Goal: Information Seeking & Learning: Learn about a topic

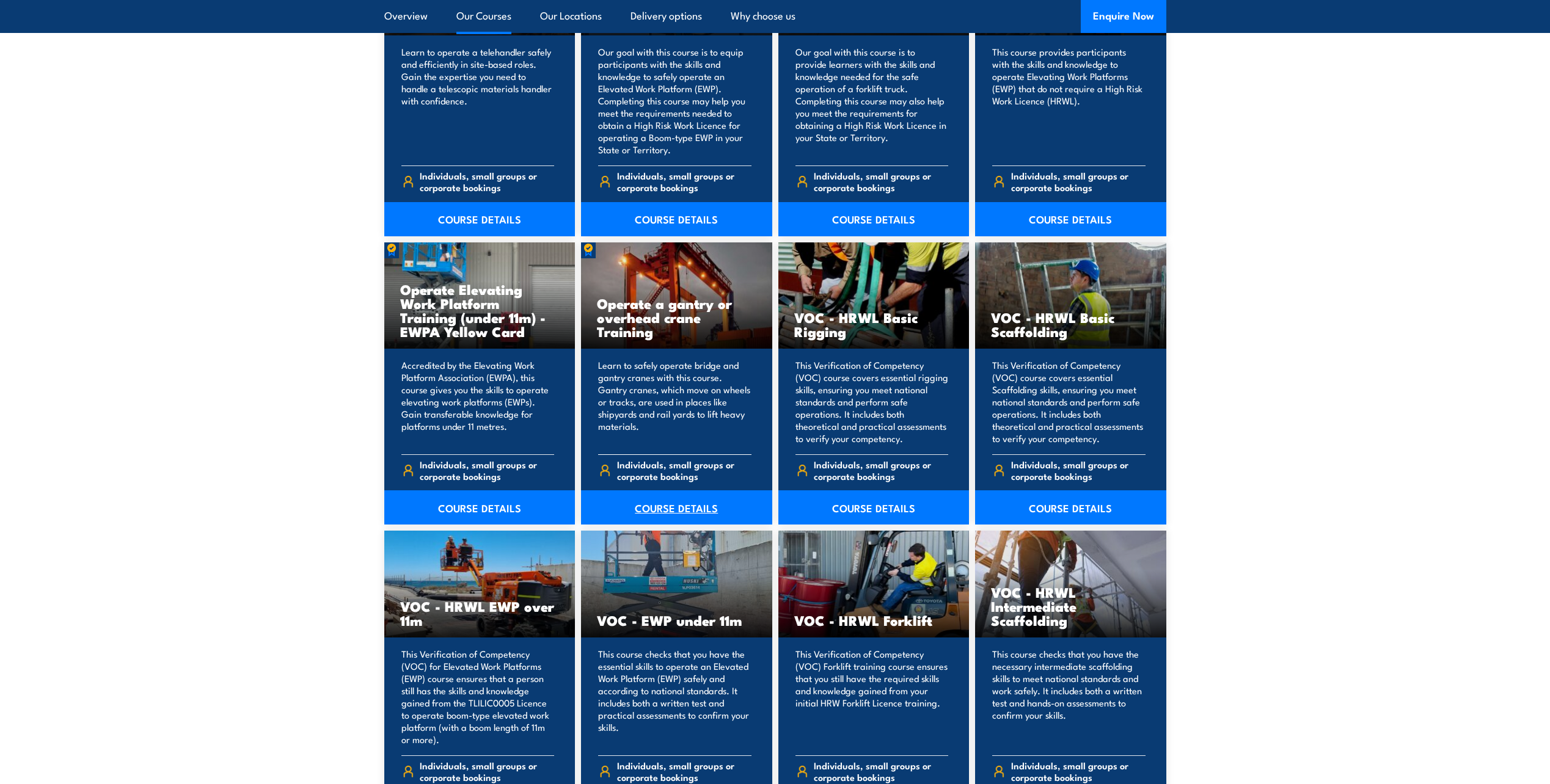
scroll to position [1049, 0]
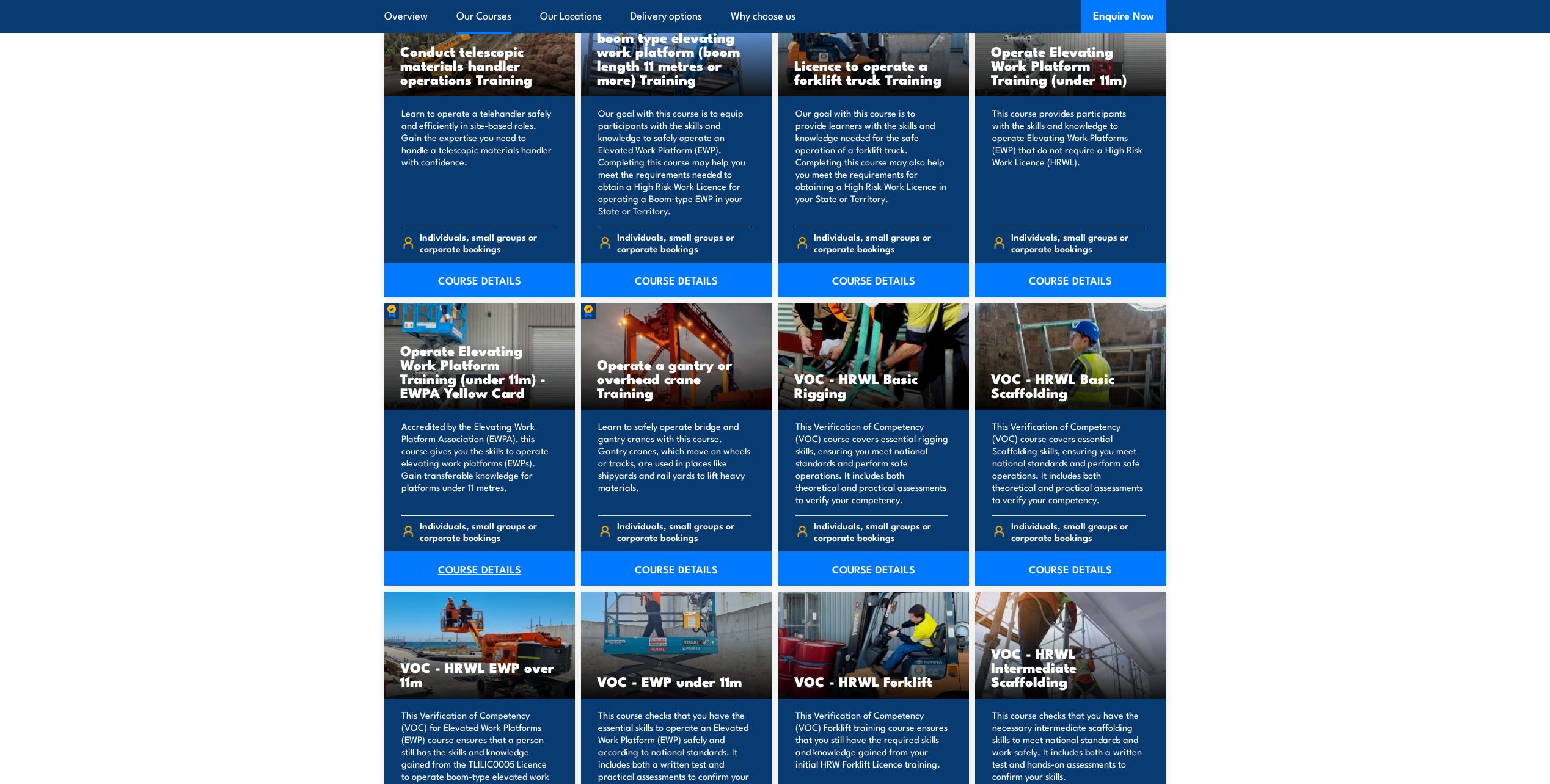
click at [502, 565] on link "COURSE DETAILS" at bounding box center [480, 569] width 192 height 34
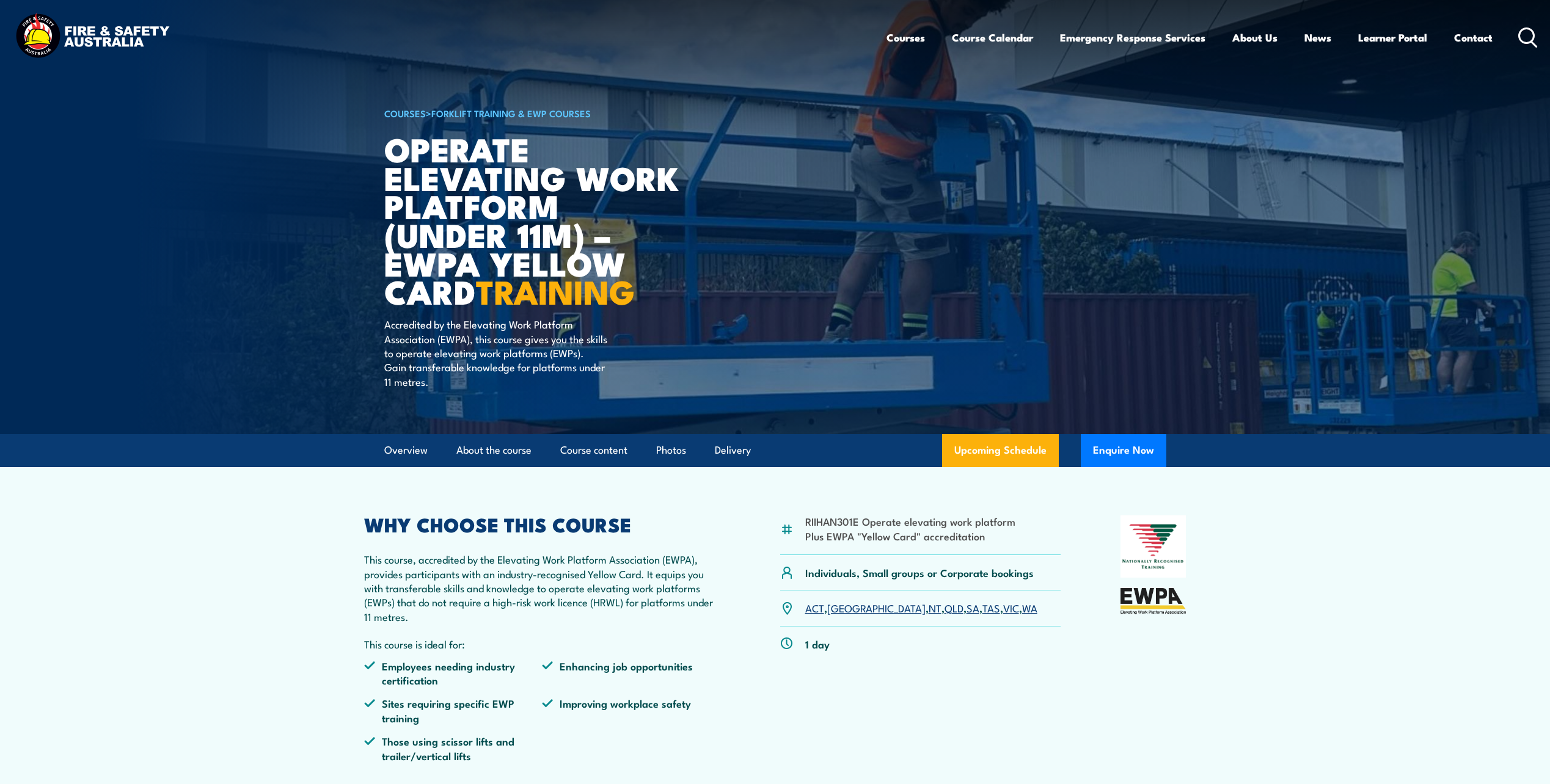
click at [1023, 605] on link "WA" at bounding box center [1030, 607] width 16 height 15
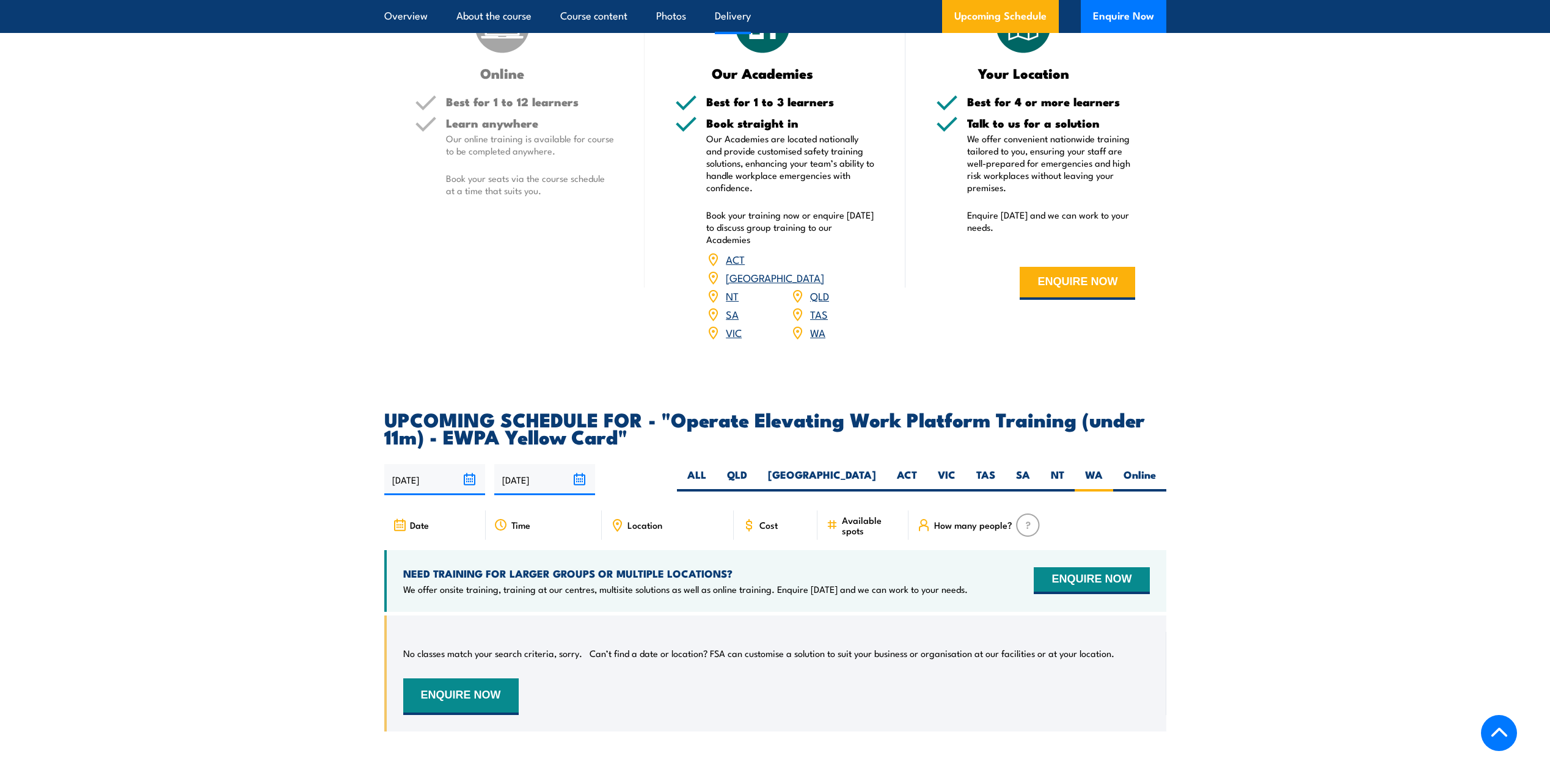
scroll to position [1405, 0]
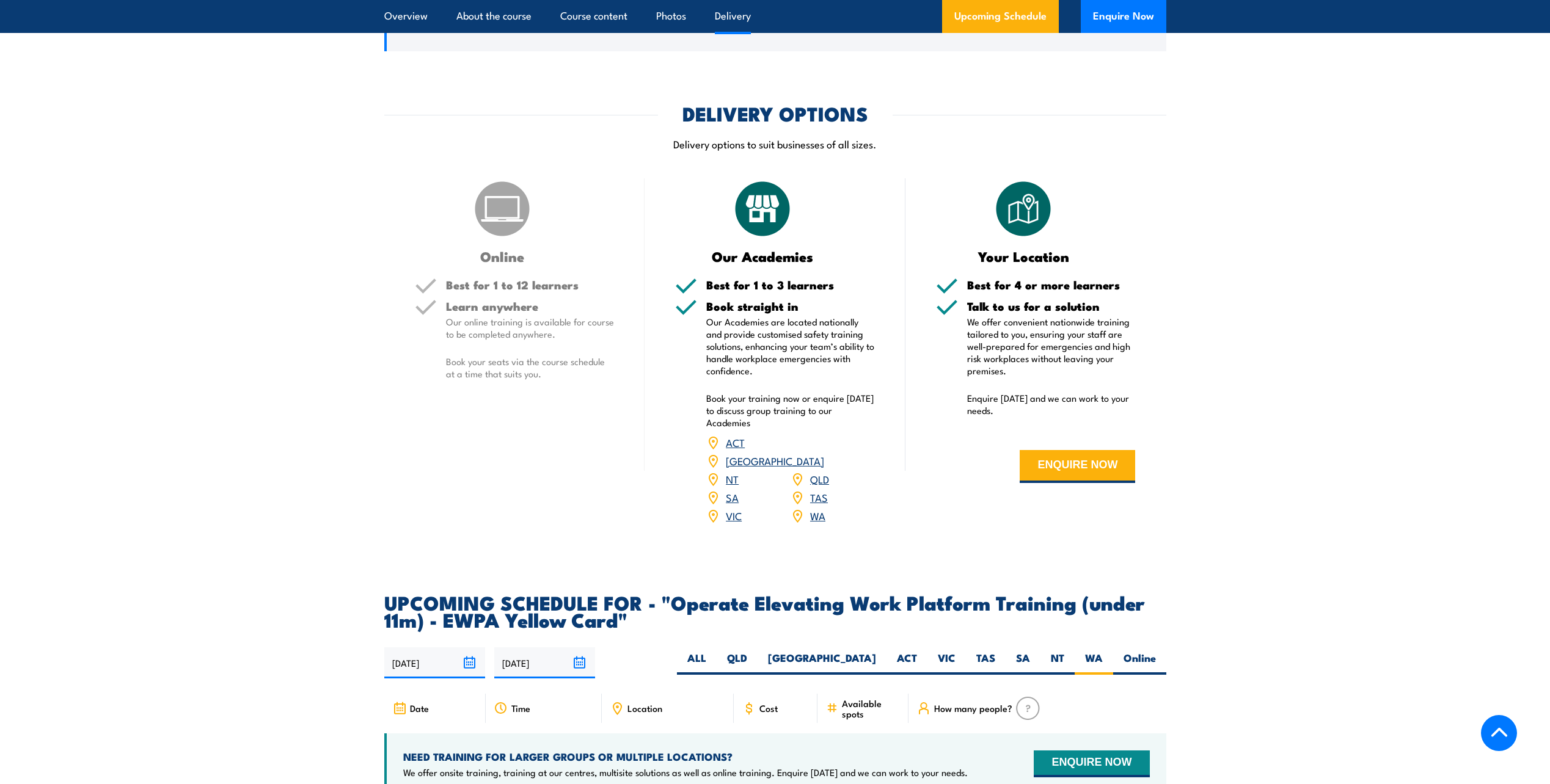
click at [815, 508] on link "WA" at bounding box center [818, 516] width 16 height 15
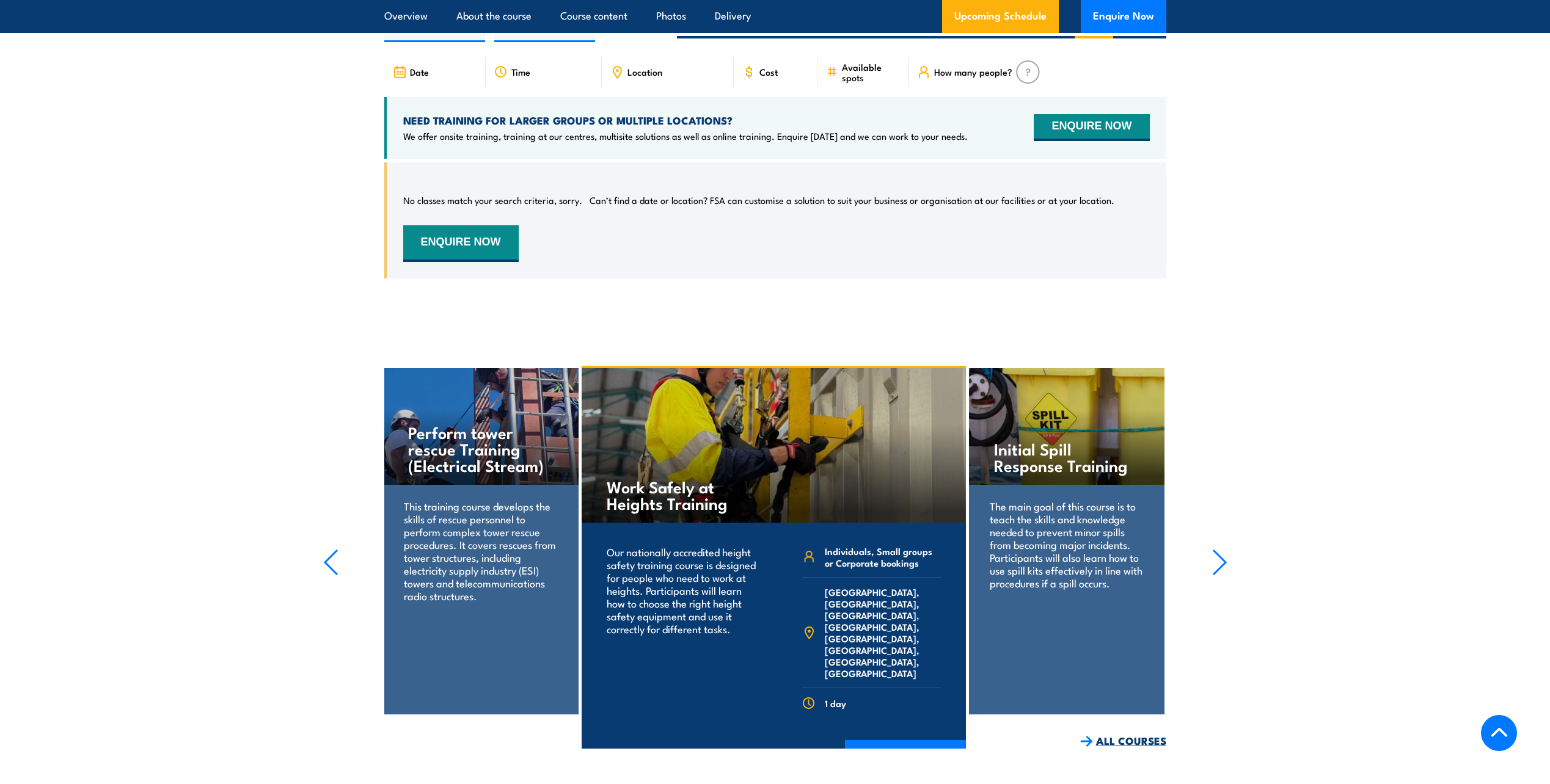
scroll to position [1797, 0]
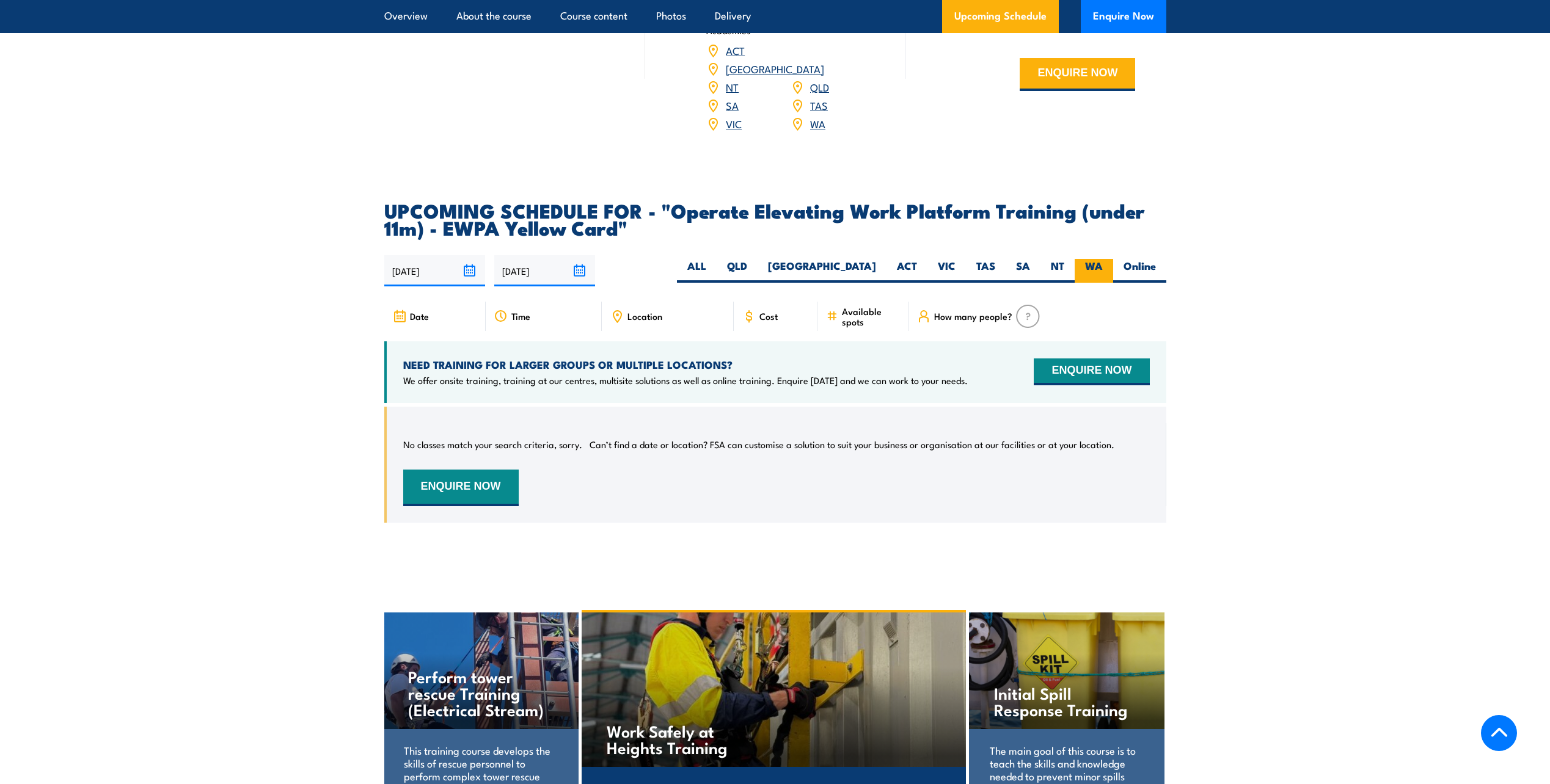
click at [1089, 259] on label "WA" at bounding box center [1094, 270] width 38 height 24
click at [1103, 259] on input "WA" at bounding box center [1107, 263] width 8 height 8
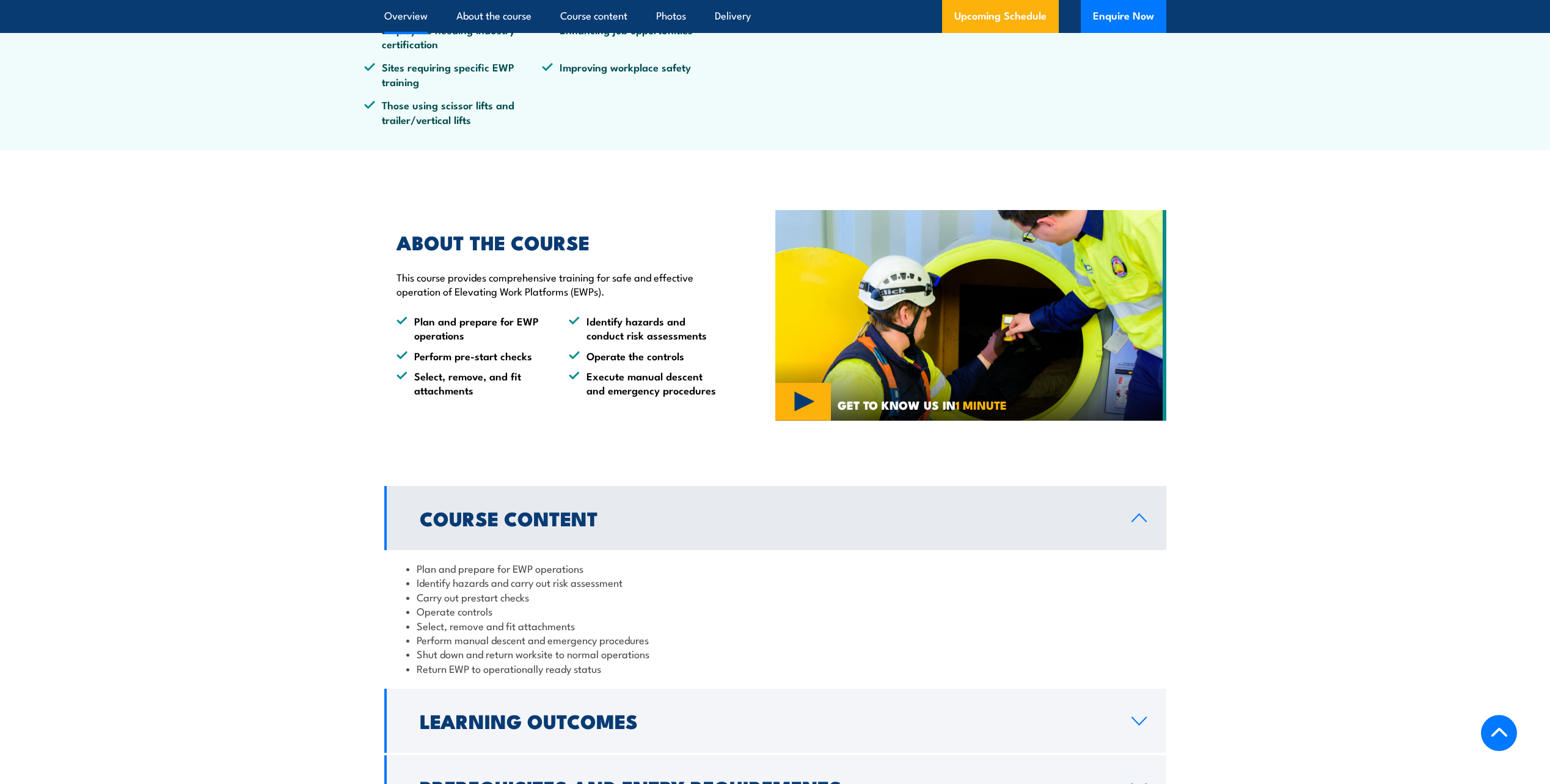
scroll to position [331, 0]
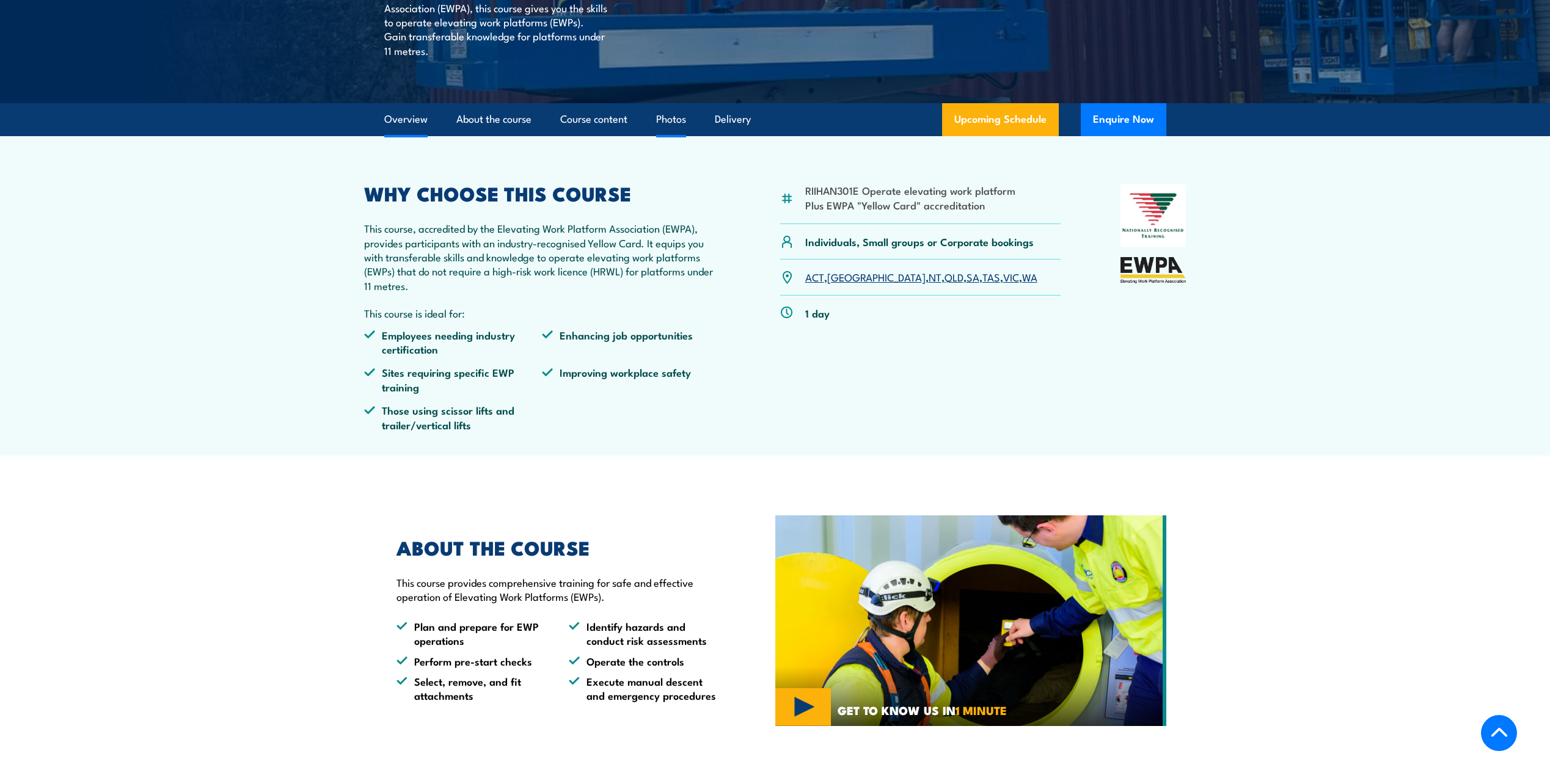
click at [665, 124] on link "Photos" at bounding box center [671, 120] width 30 height 32
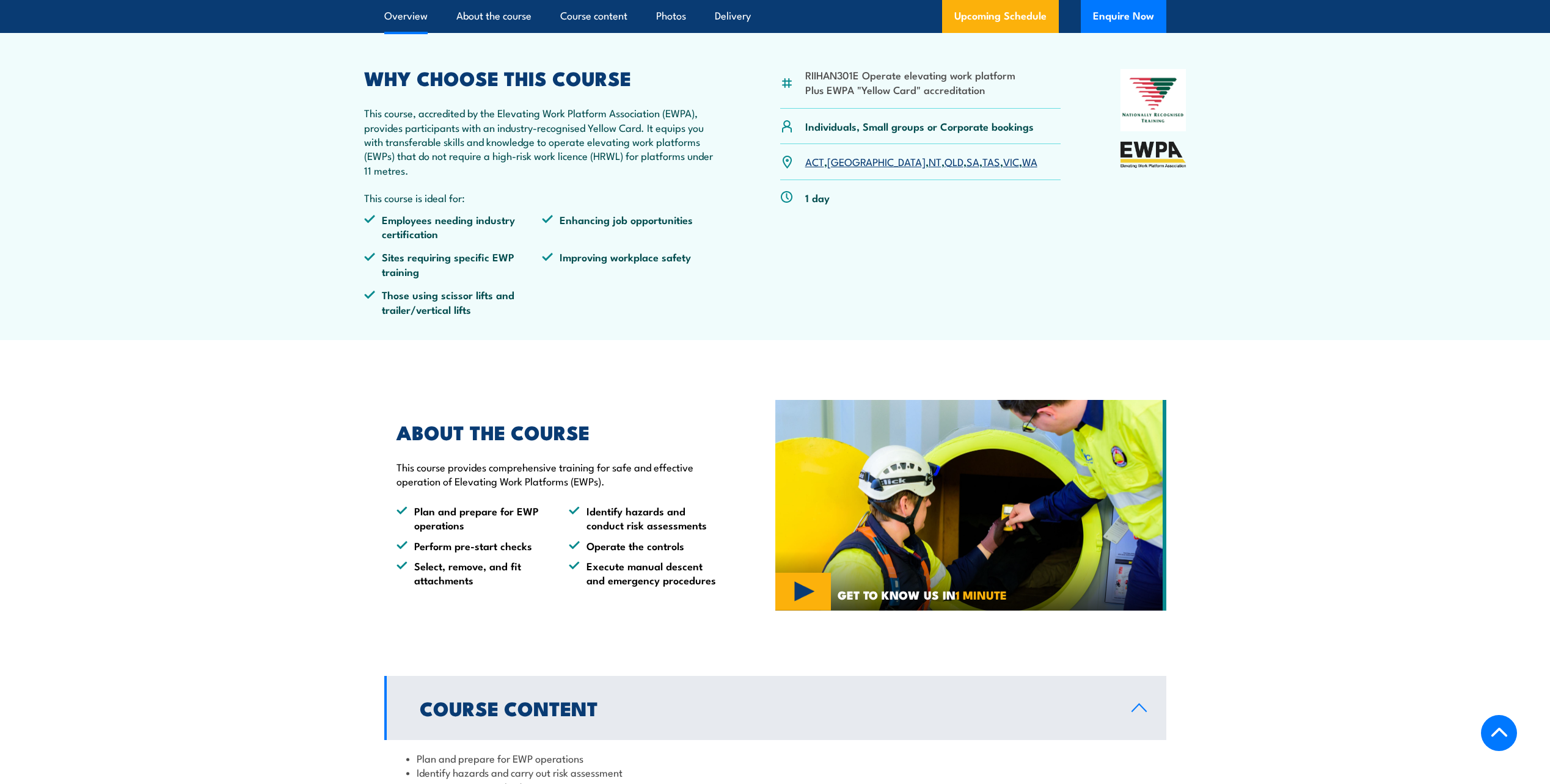
scroll to position [263, 0]
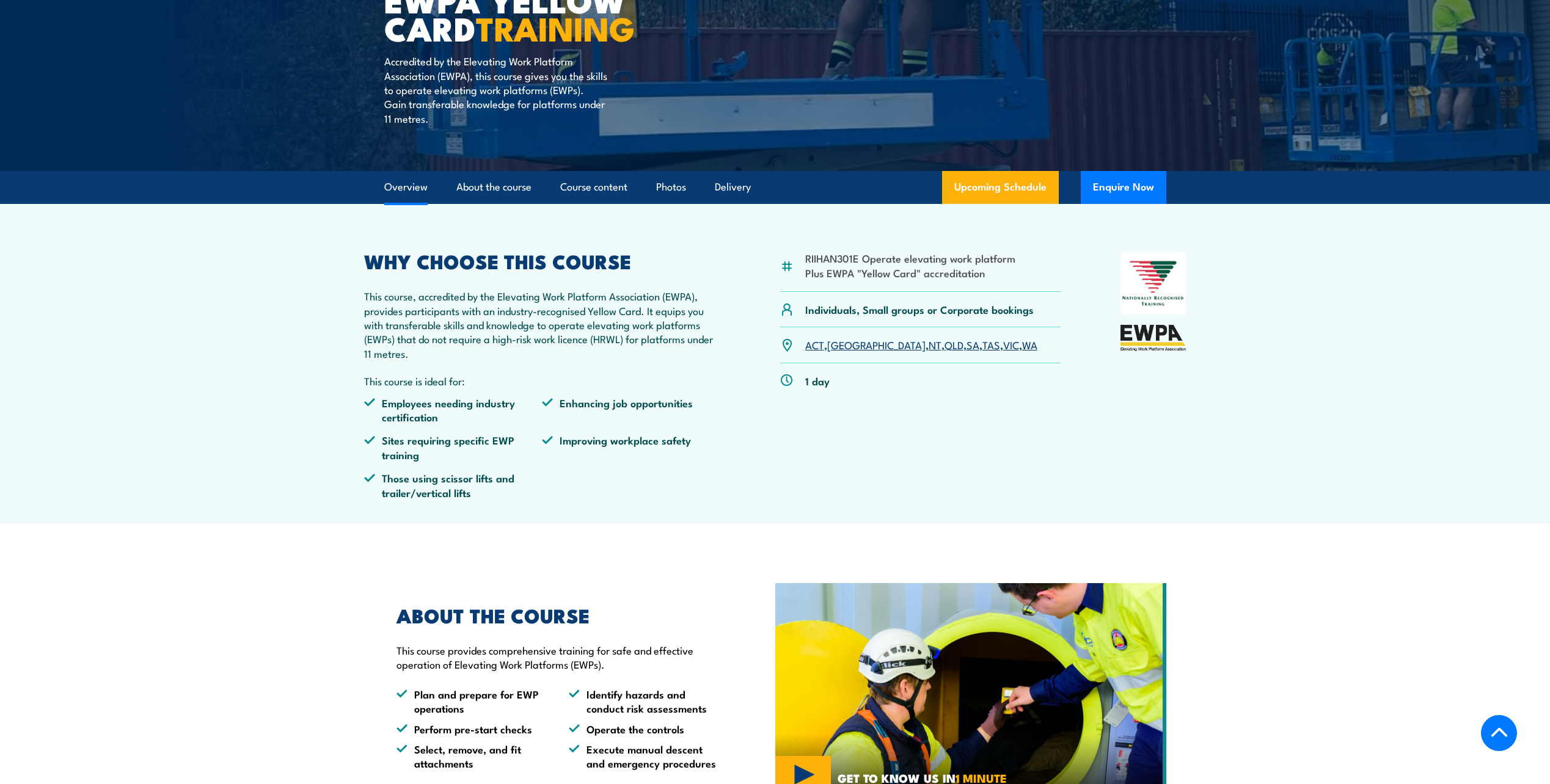
click at [399, 180] on link "Overview" at bounding box center [406, 187] width 43 height 32
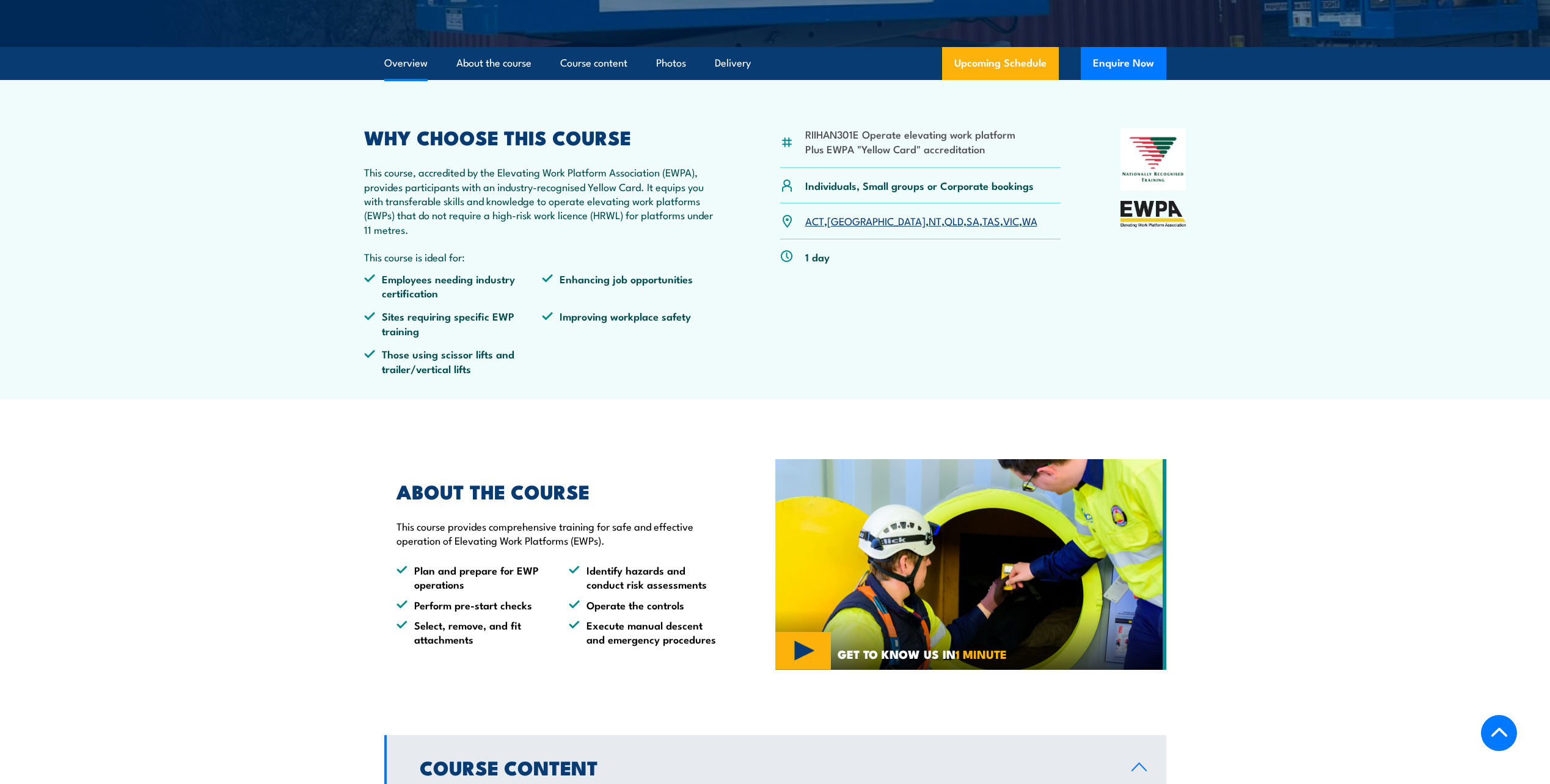
scroll to position [391, 0]
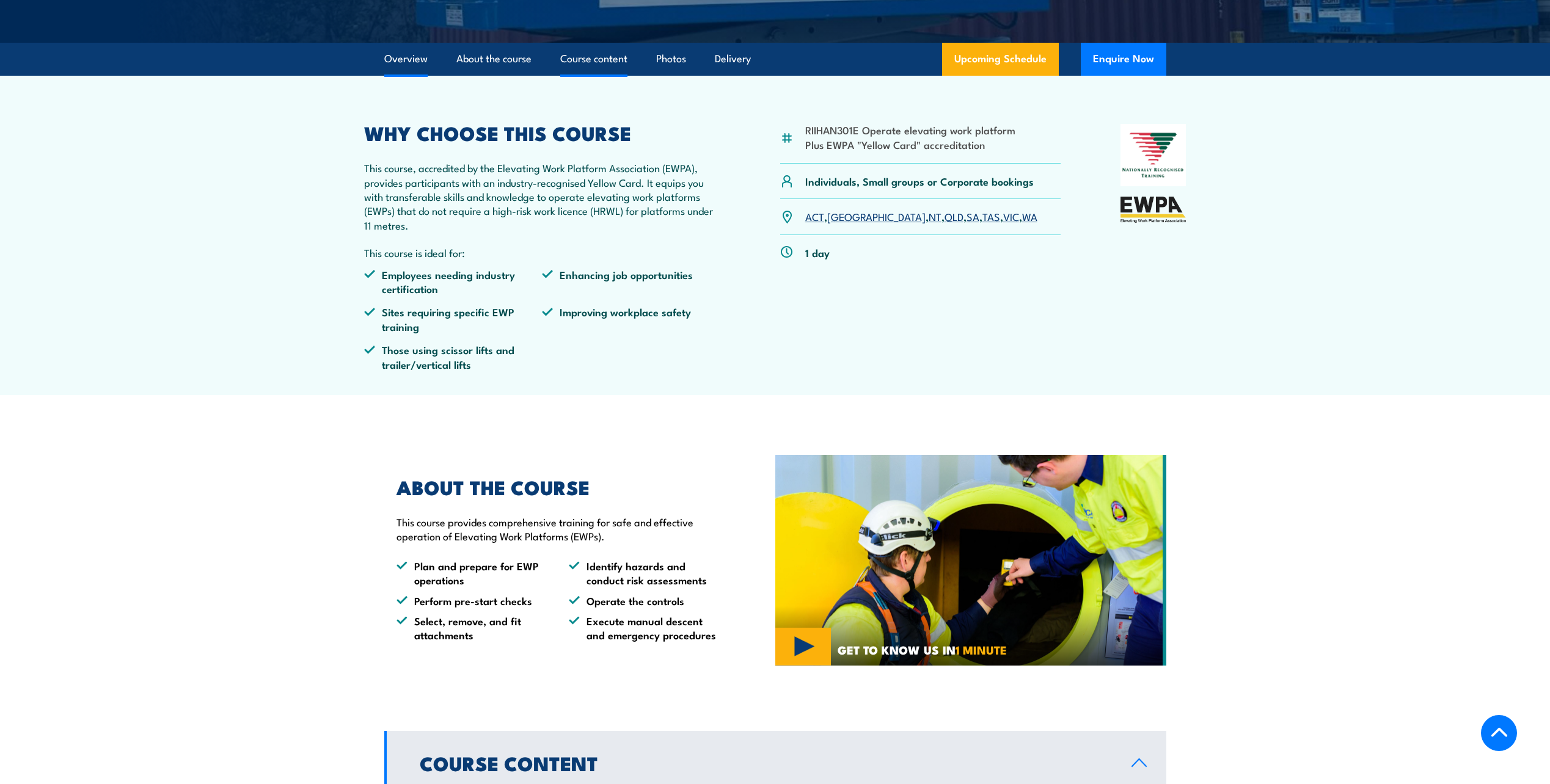
click at [626, 55] on link "Course content" at bounding box center [594, 59] width 67 height 32
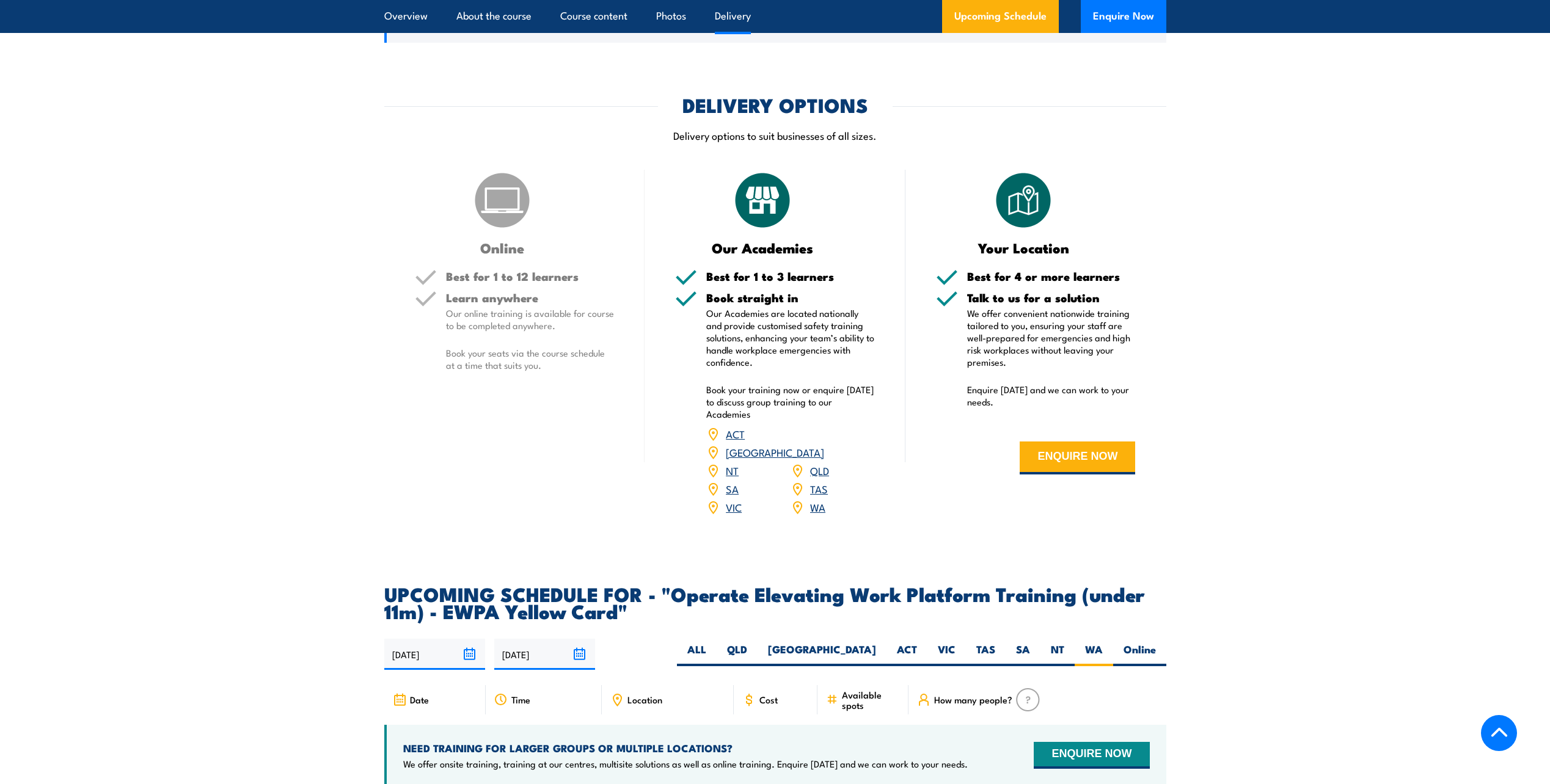
scroll to position [1719, 0]
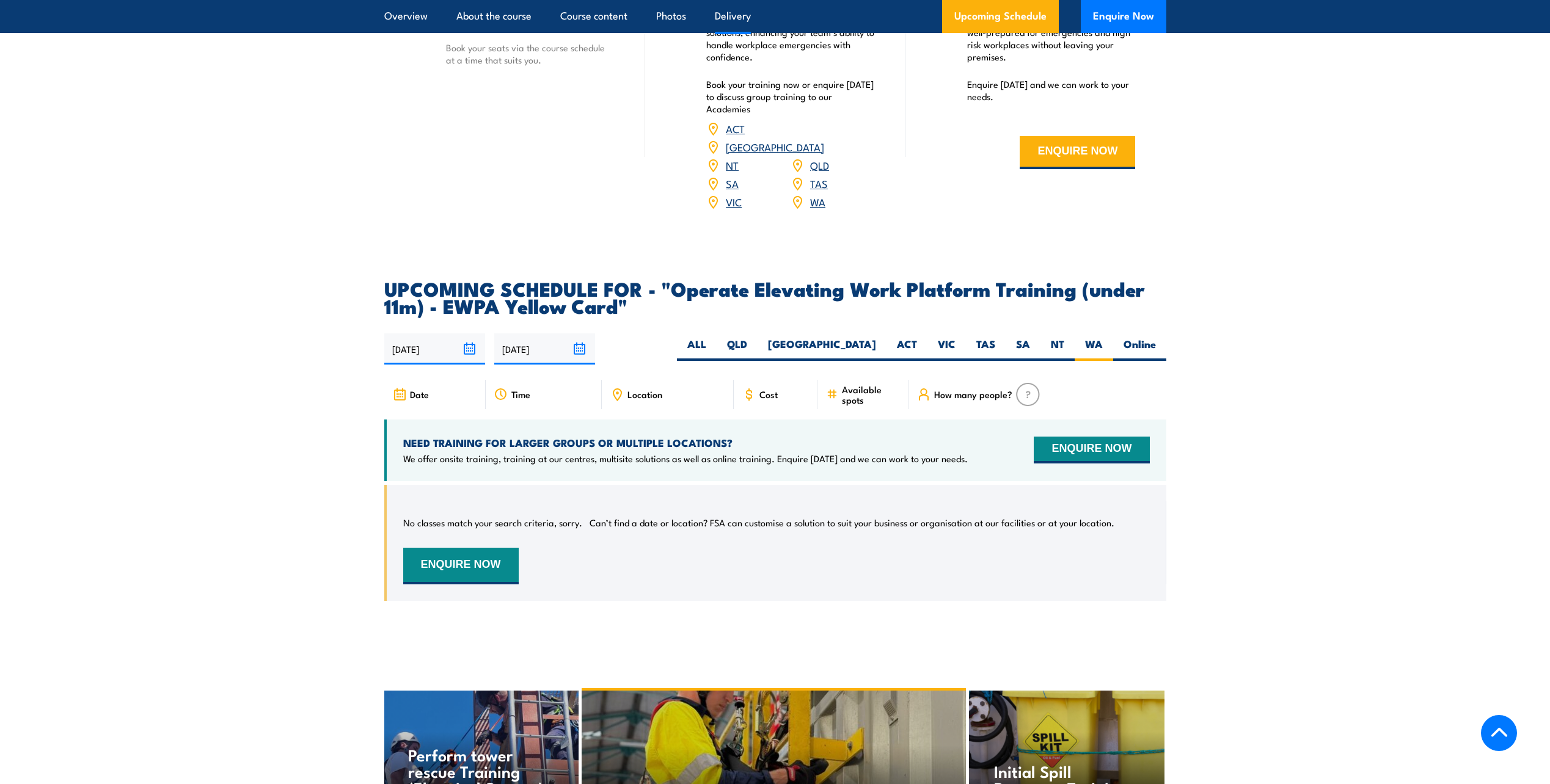
click at [399, 388] on icon at bounding box center [399, 395] width 14 height 14
click at [593, 334] on input "15/03/2026" at bounding box center [545, 349] width 101 height 31
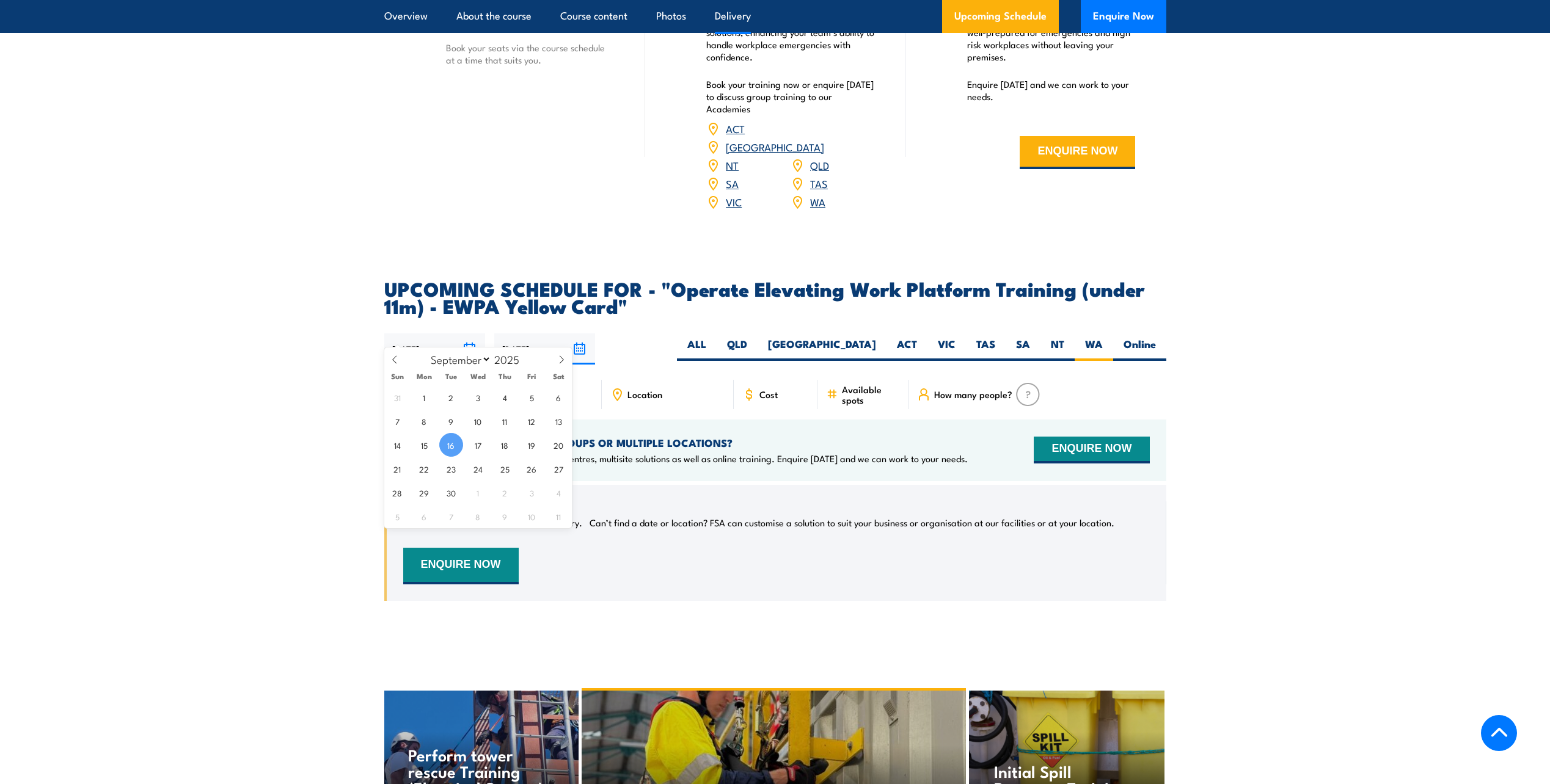
click at [471, 334] on input "16/09/2025" at bounding box center [435, 349] width 101 height 31
click at [454, 443] on span "16" at bounding box center [451, 444] width 24 height 24
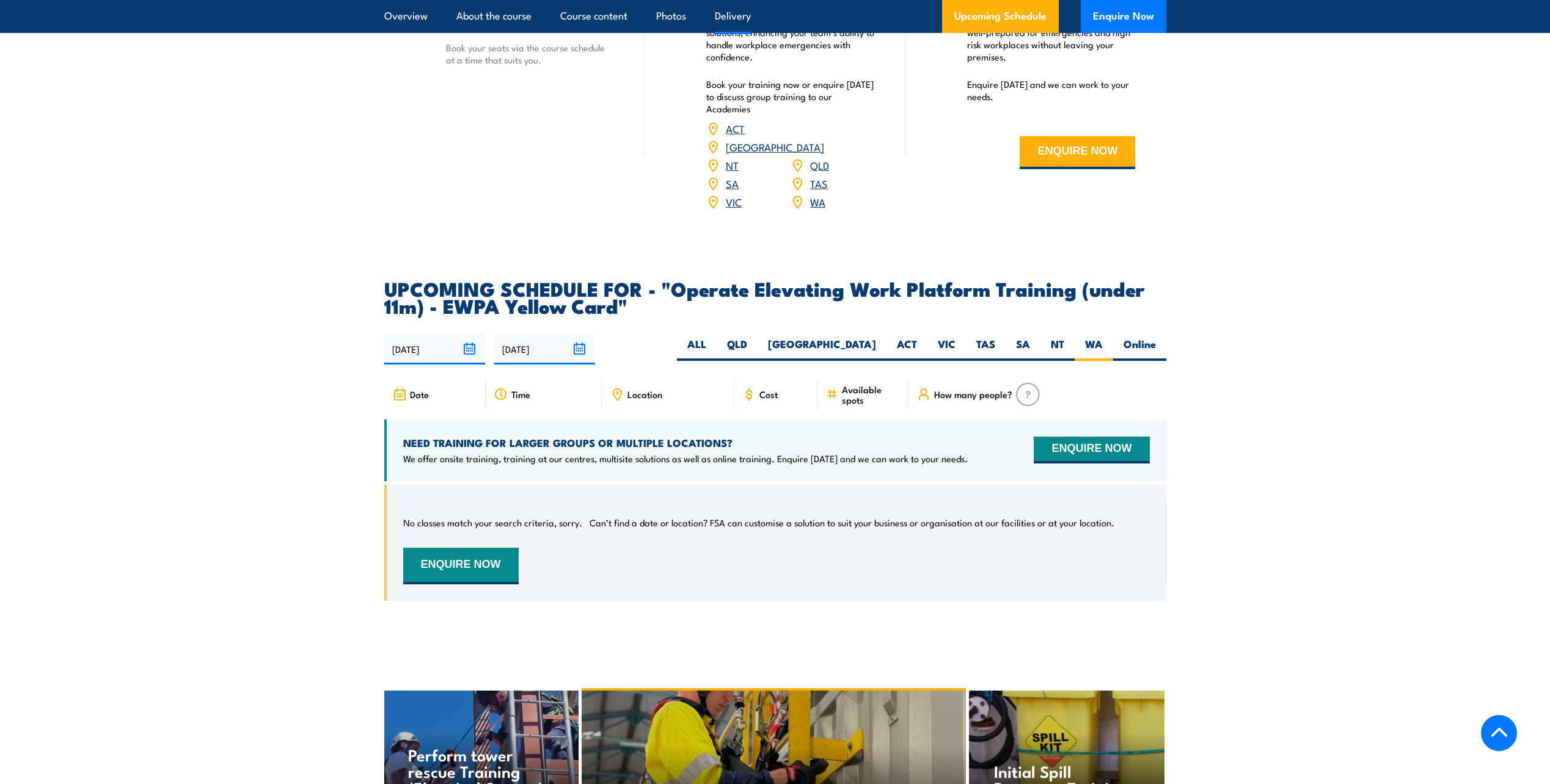
click at [573, 334] on input "[DATE]" at bounding box center [545, 349] width 101 height 31
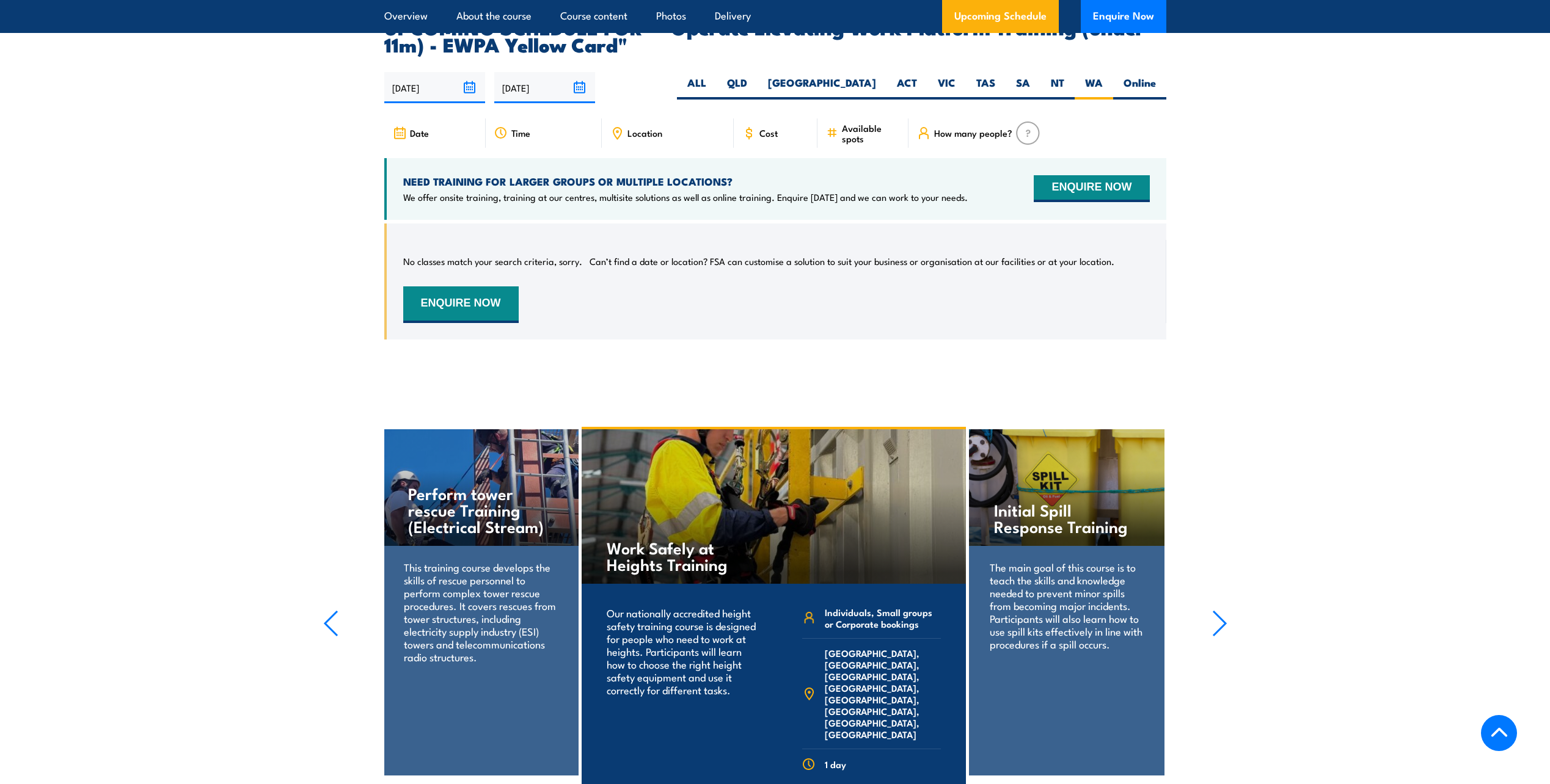
click at [640, 337] on div "No classes match your search criteria, sorry. Can’t find a date or location? FS…" at bounding box center [775, 291] width 782 height 135
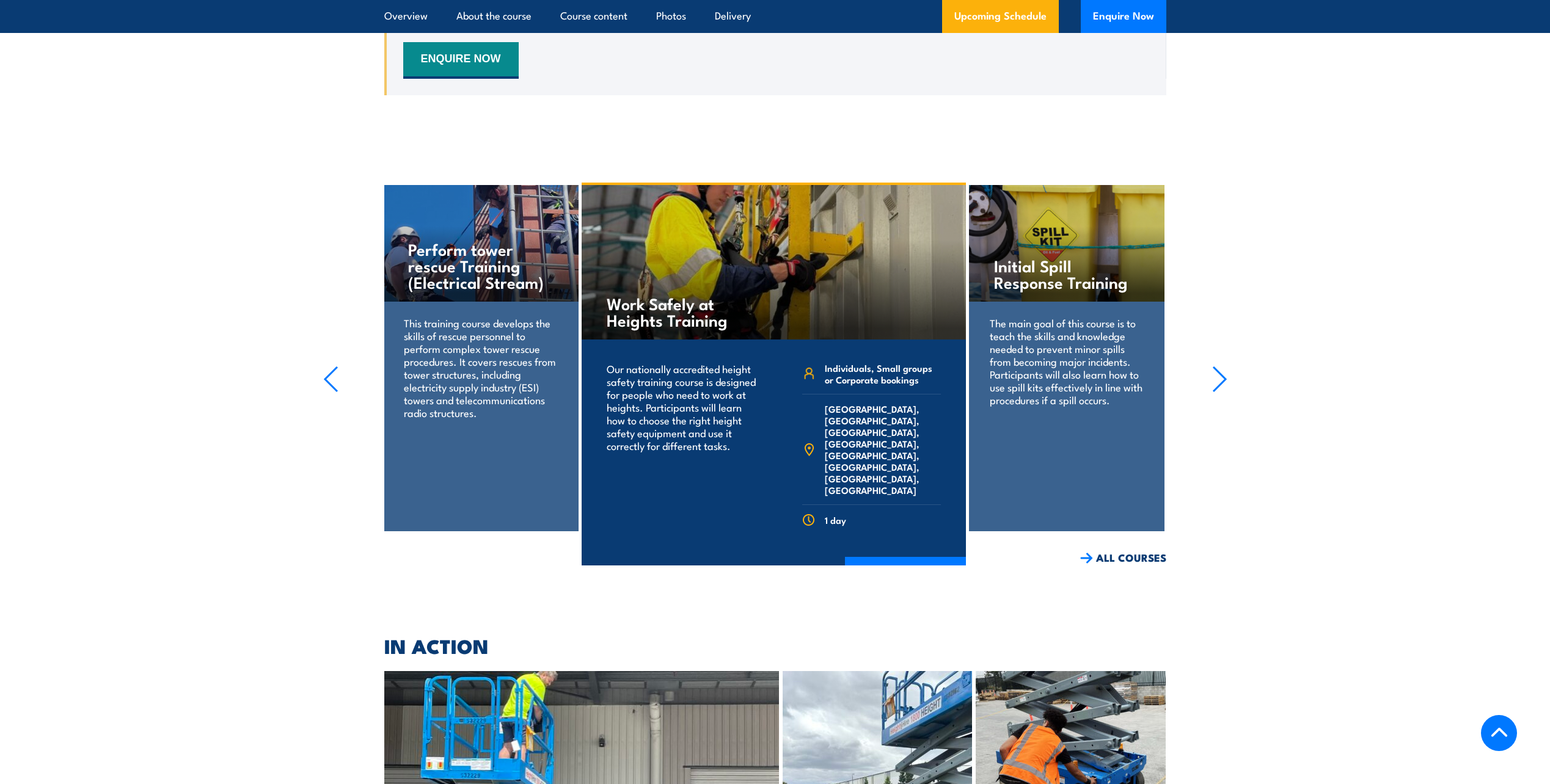
scroll to position [2285, 0]
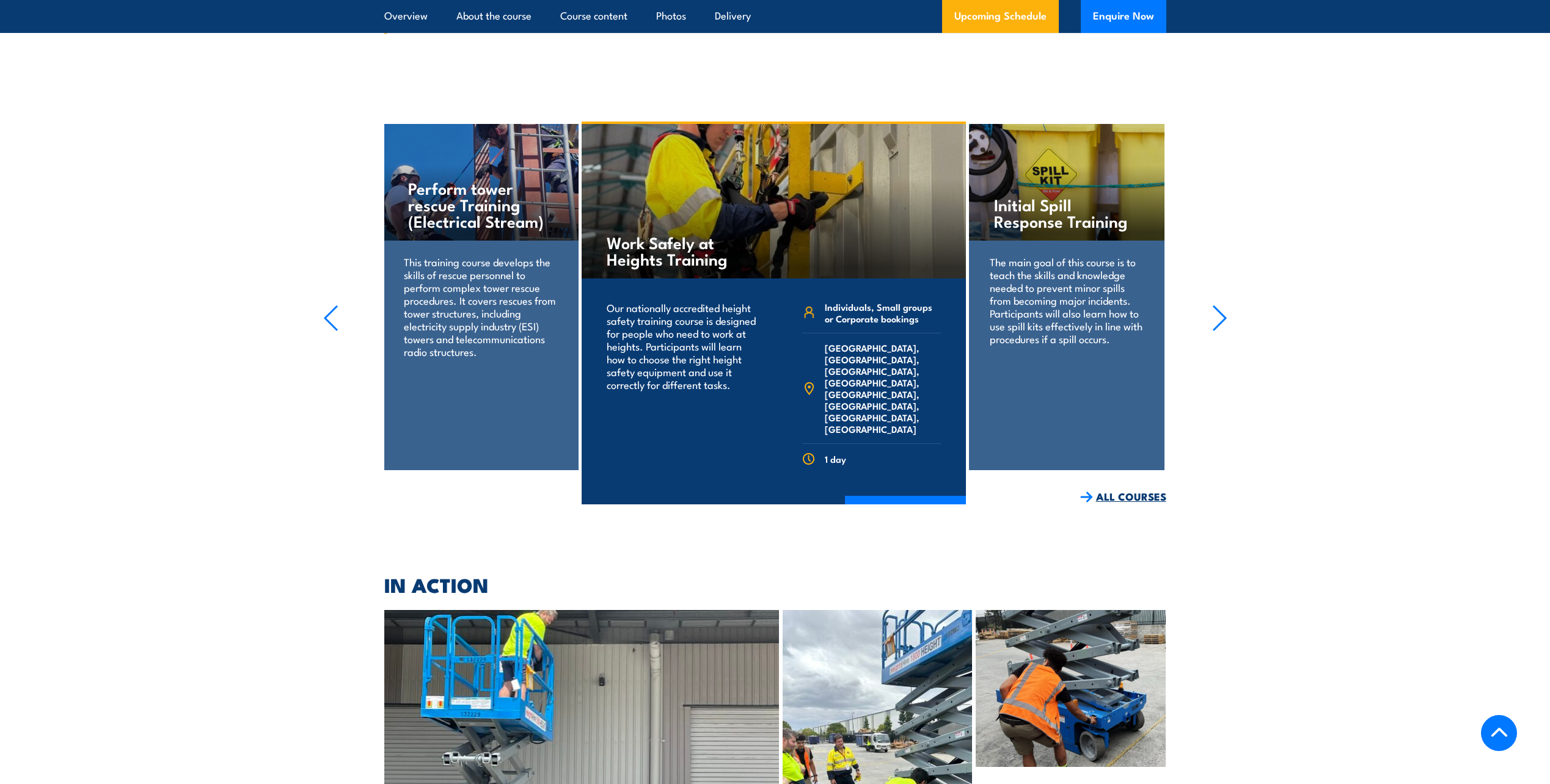
click at [1094, 490] on link "ALL COURSES" at bounding box center [1123, 497] width 86 height 14
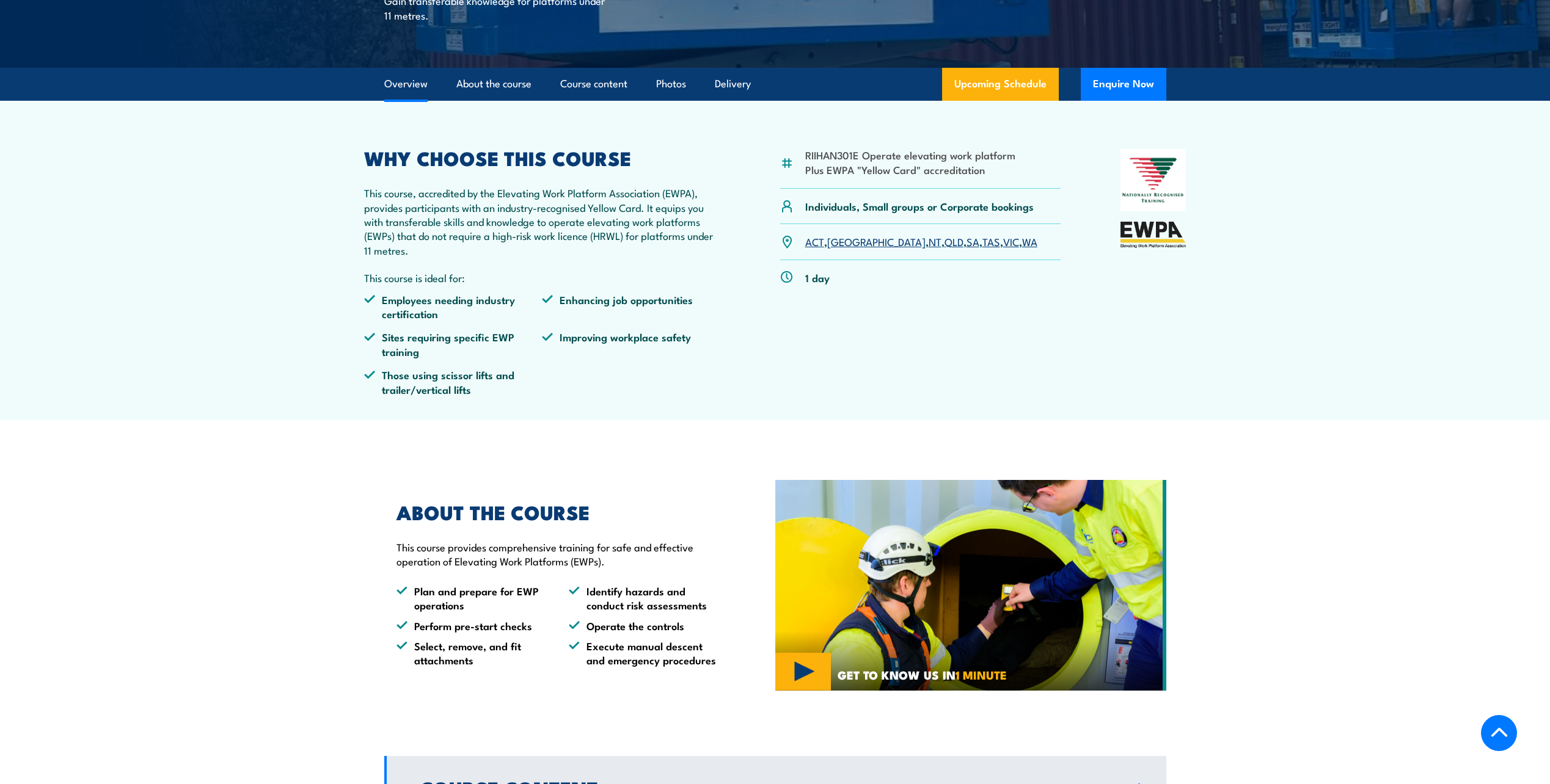
scroll to position [183, 0]
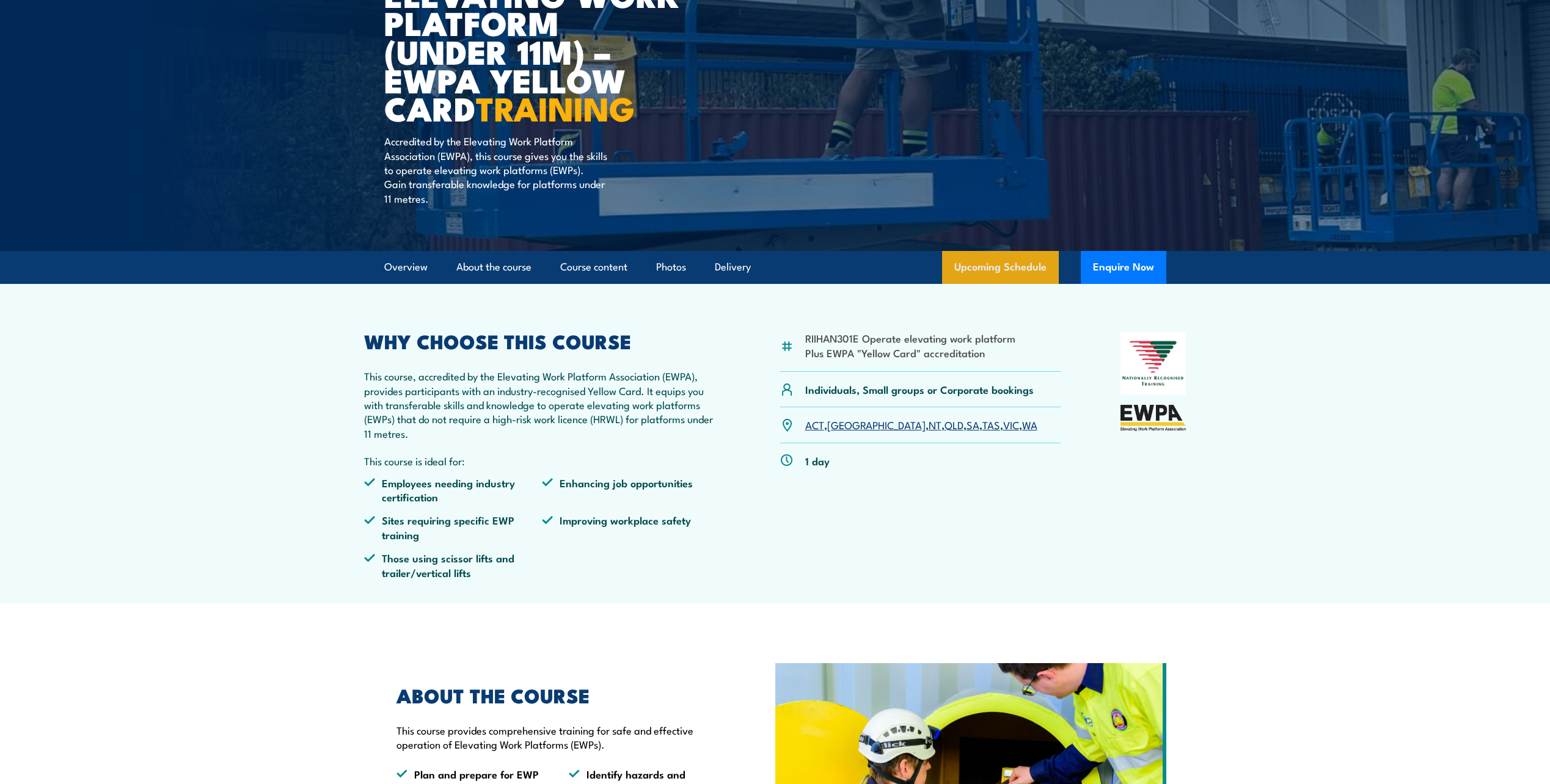
click at [1024, 268] on link "Upcoming Schedule" at bounding box center [1001, 267] width 116 height 33
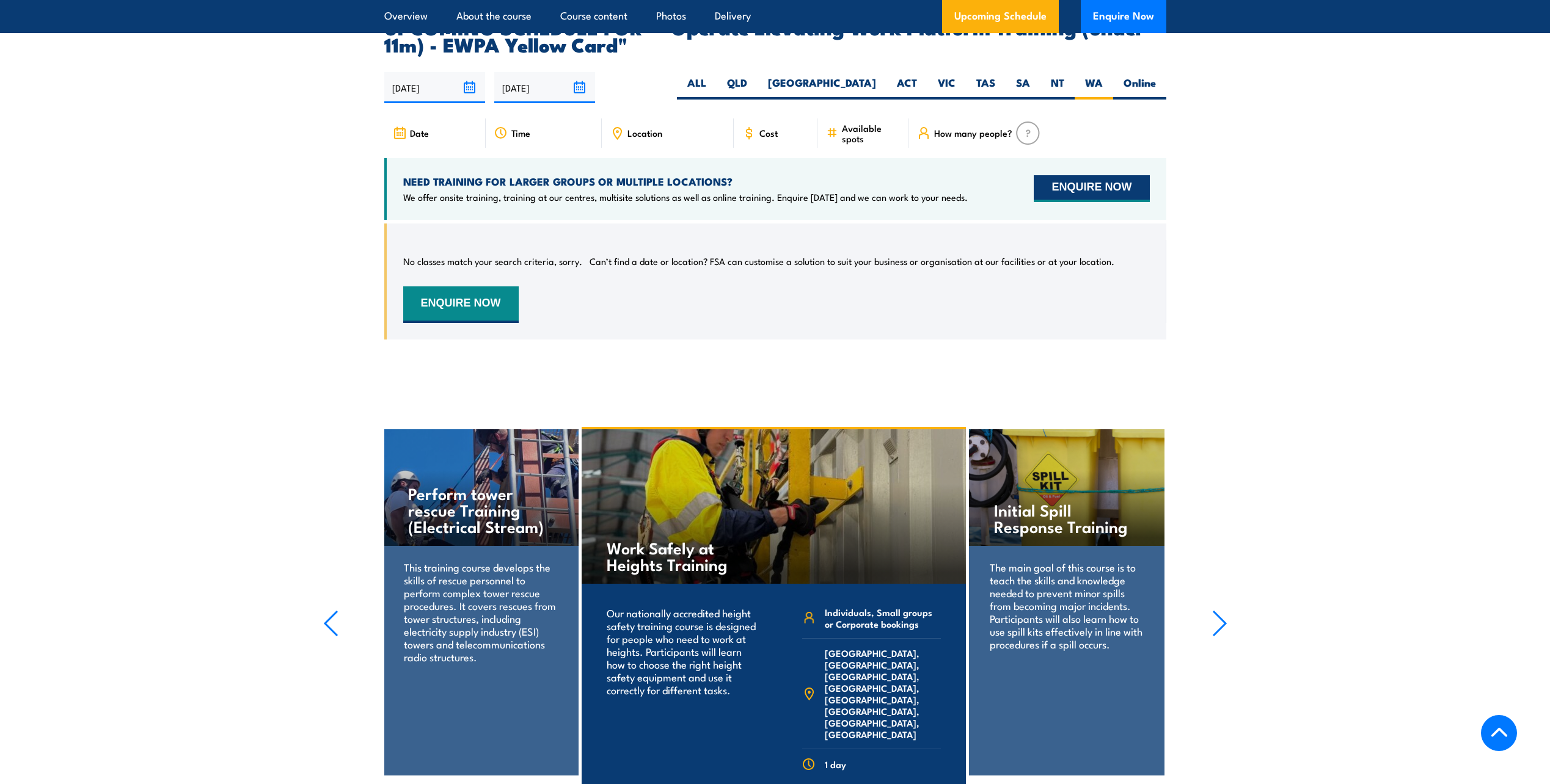
click at [1057, 175] on button "ENQUIRE NOW" at bounding box center [1092, 189] width 115 height 27
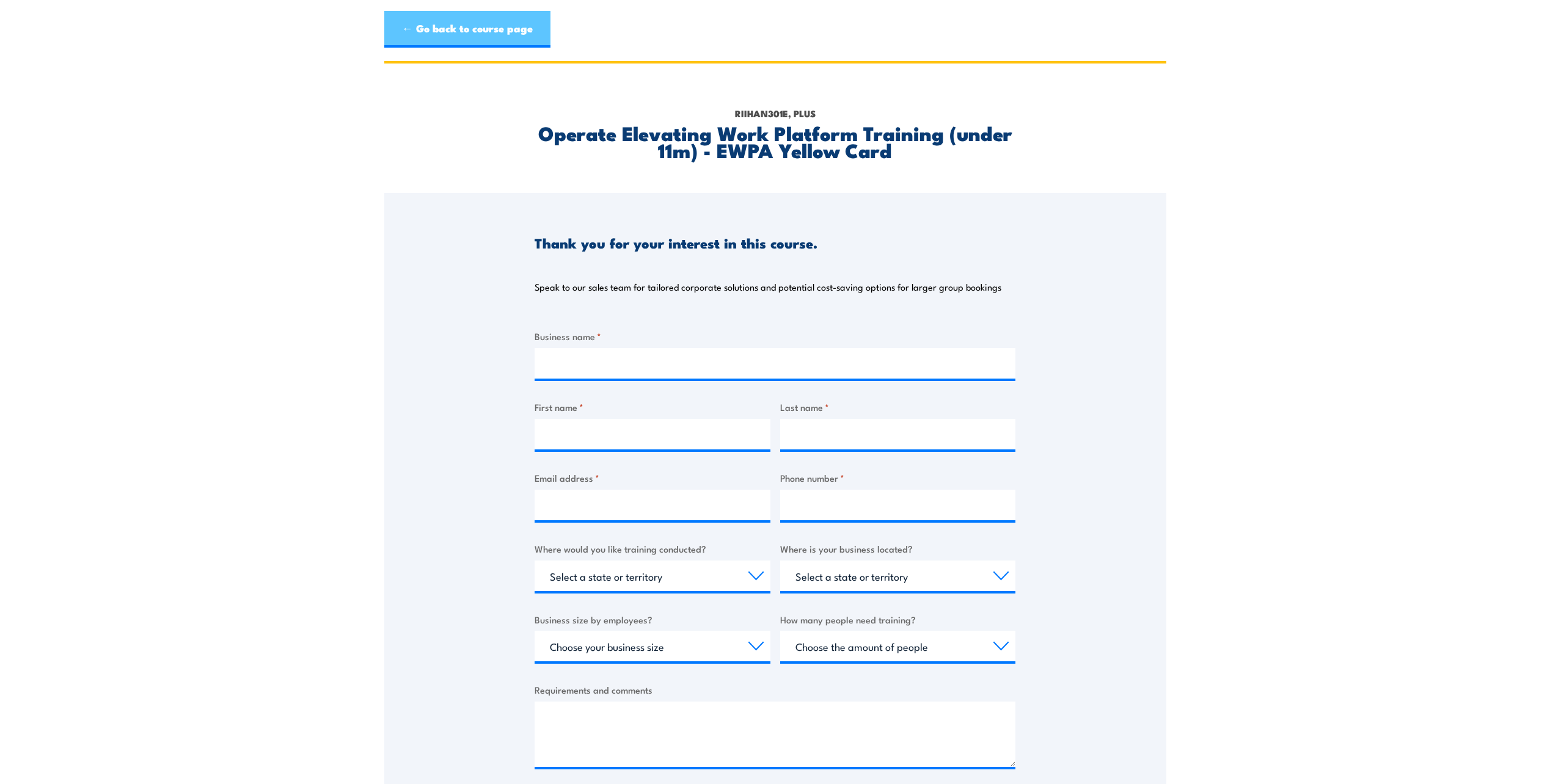
click at [457, 28] on link "← Go back to course page" at bounding box center [467, 29] width 166 height 37
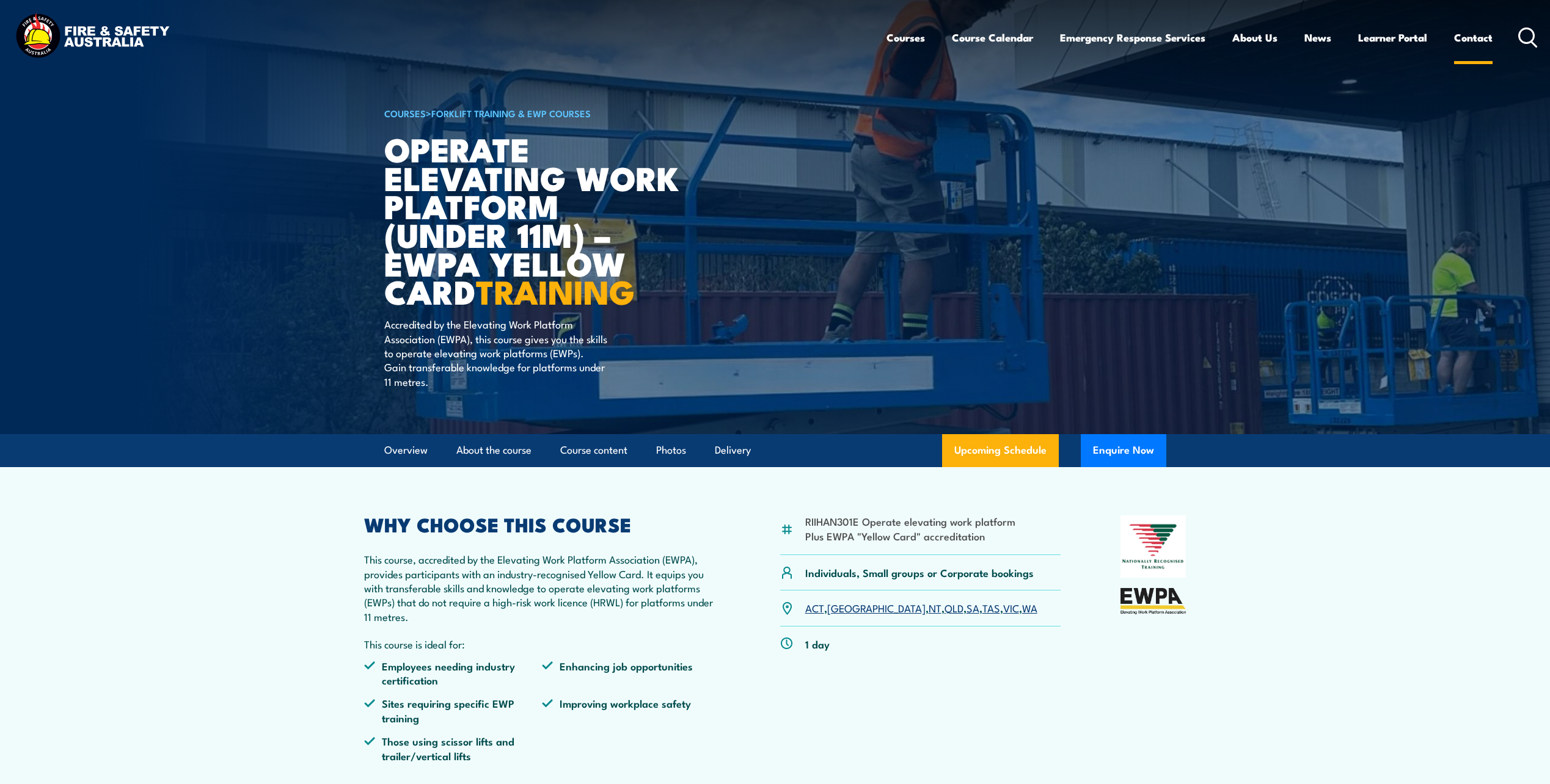
click at [1483, 41] on link "Contact" at bounding box center [1473, 38] width 38 height 32
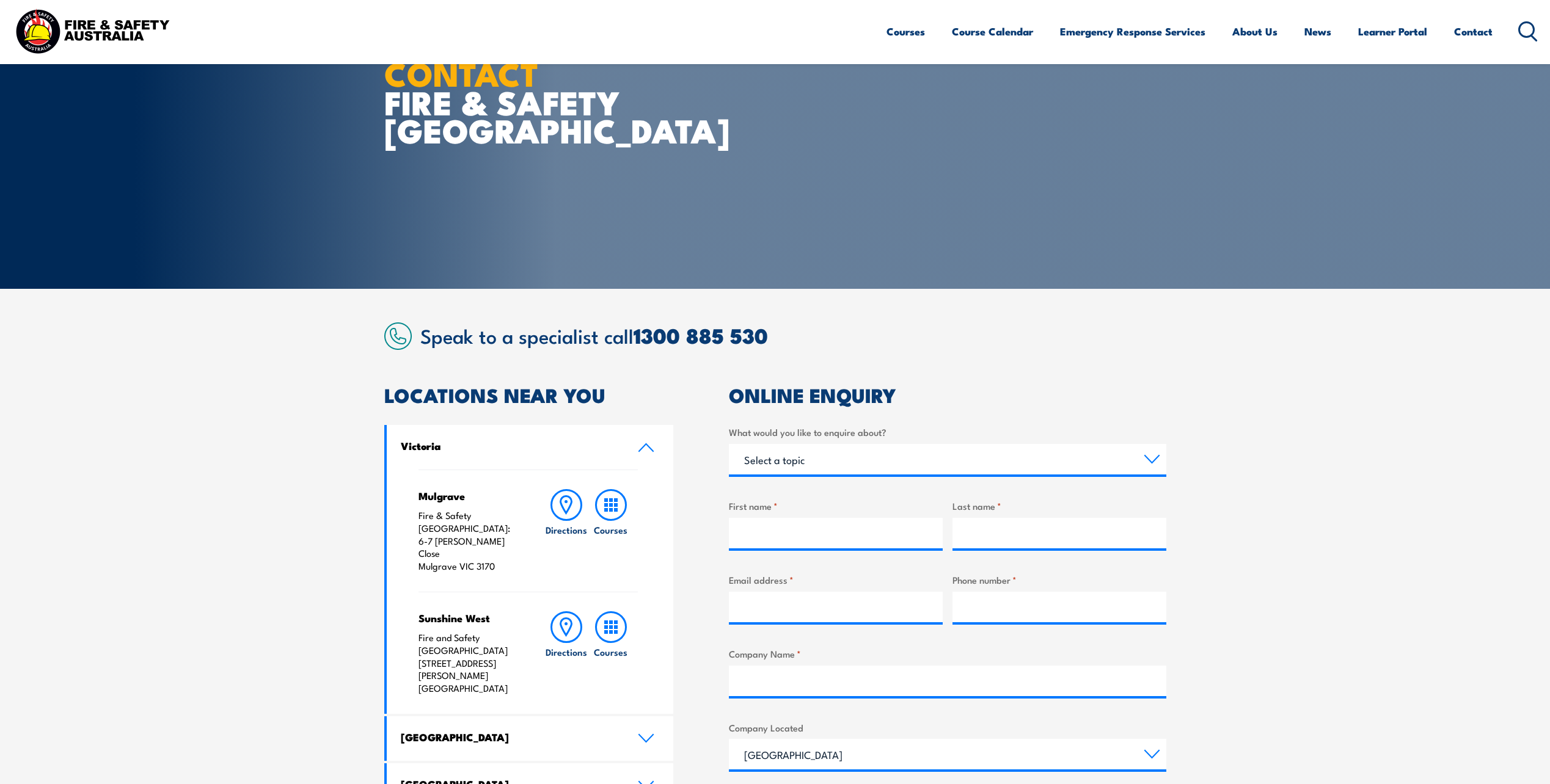
scroll to position [122, 0]
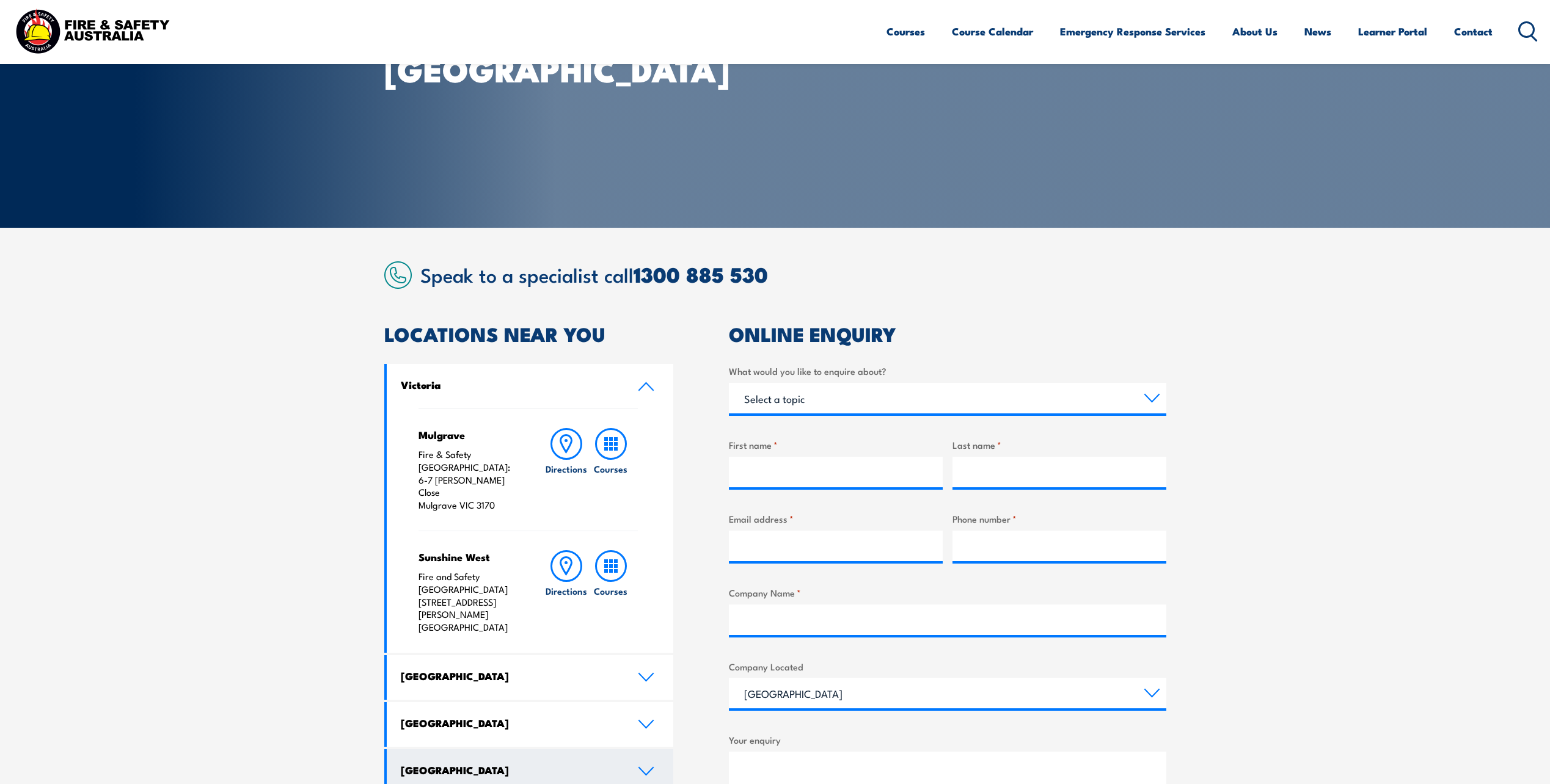
click at [647, 767] on icon at bounding box center [646, 771] width 16 height 10
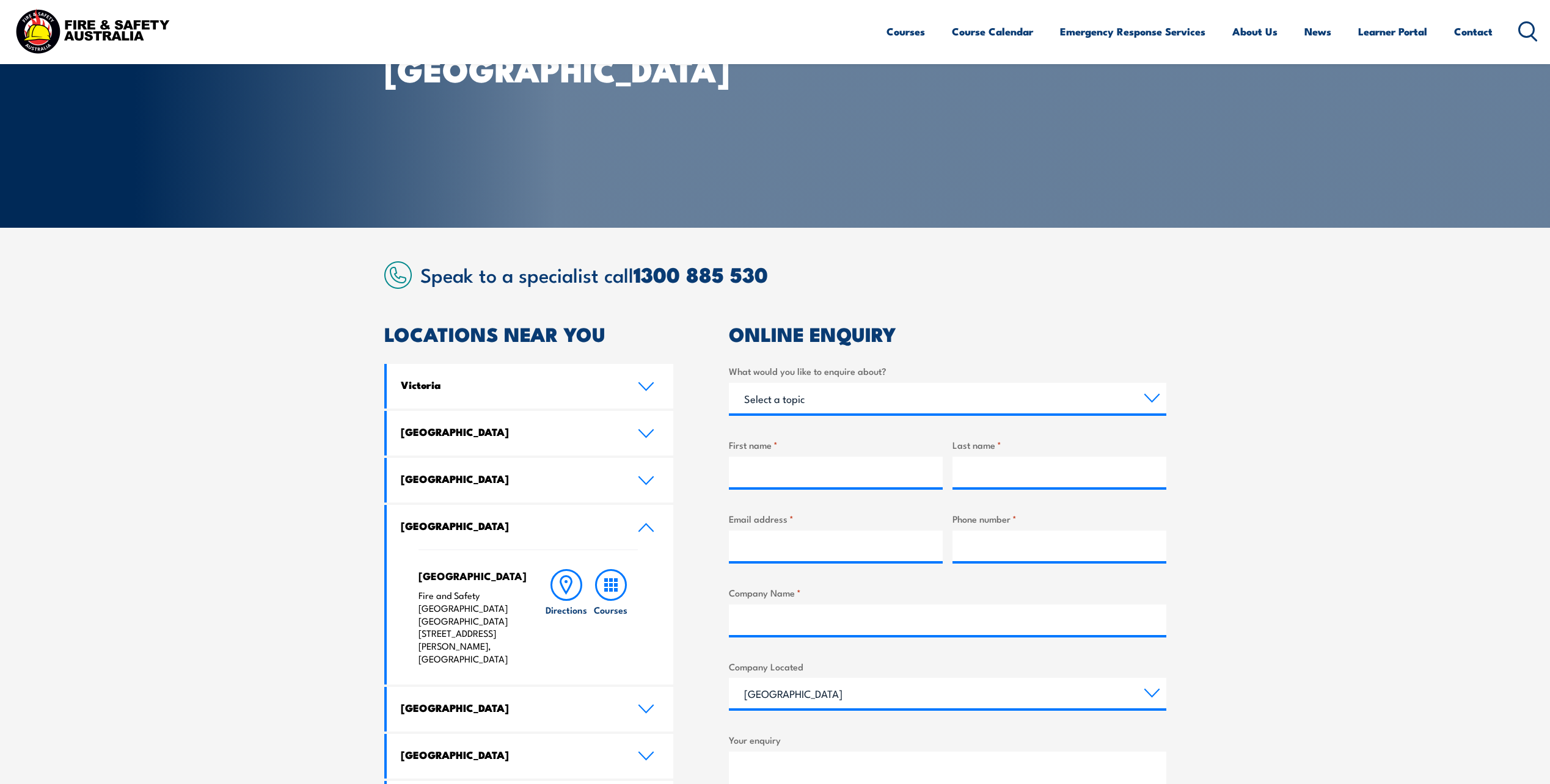
scroll to position [305, 0]
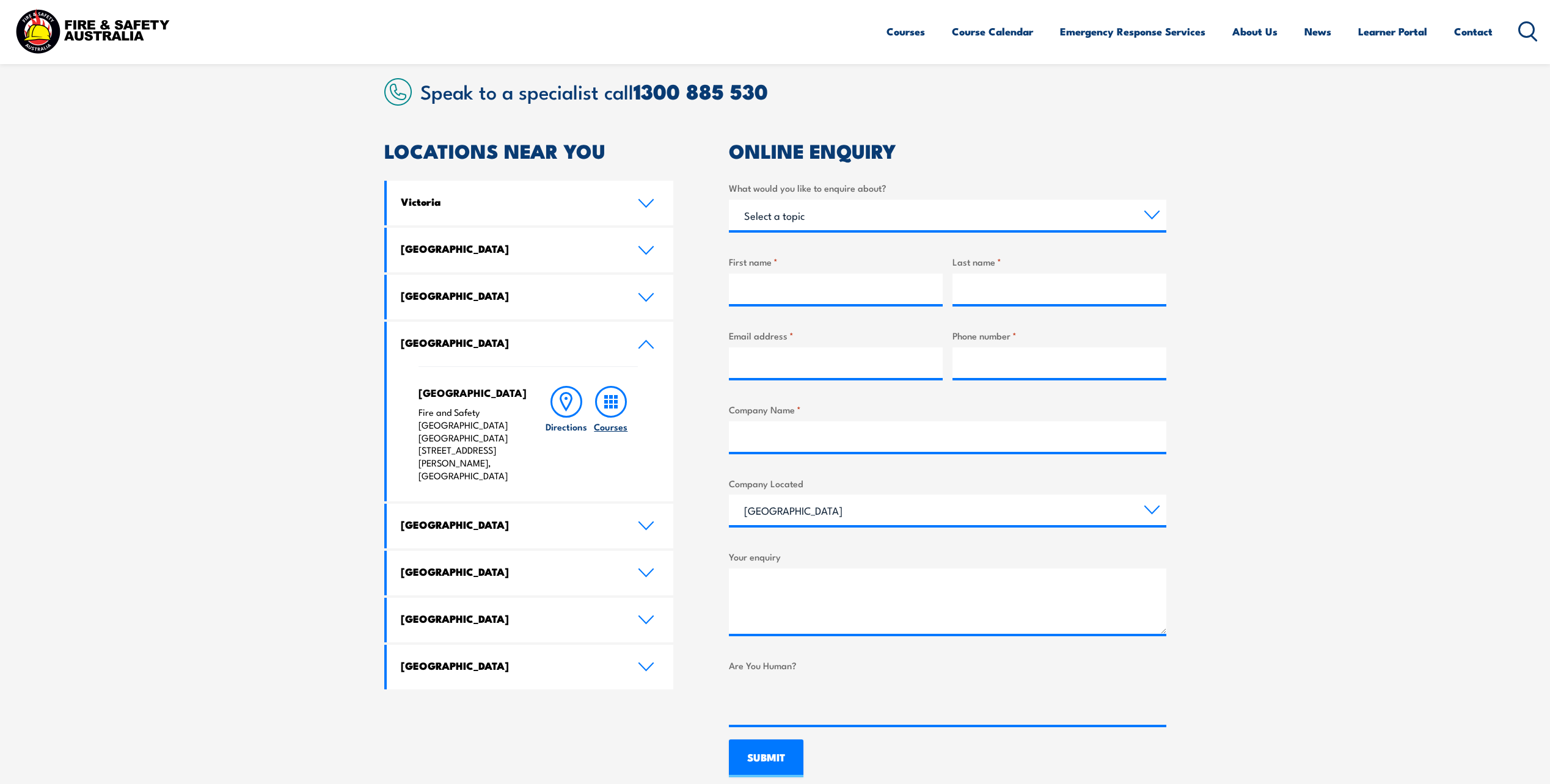
click at [616, 395] on icon at bounding box center [611, 402] width 32 height 32
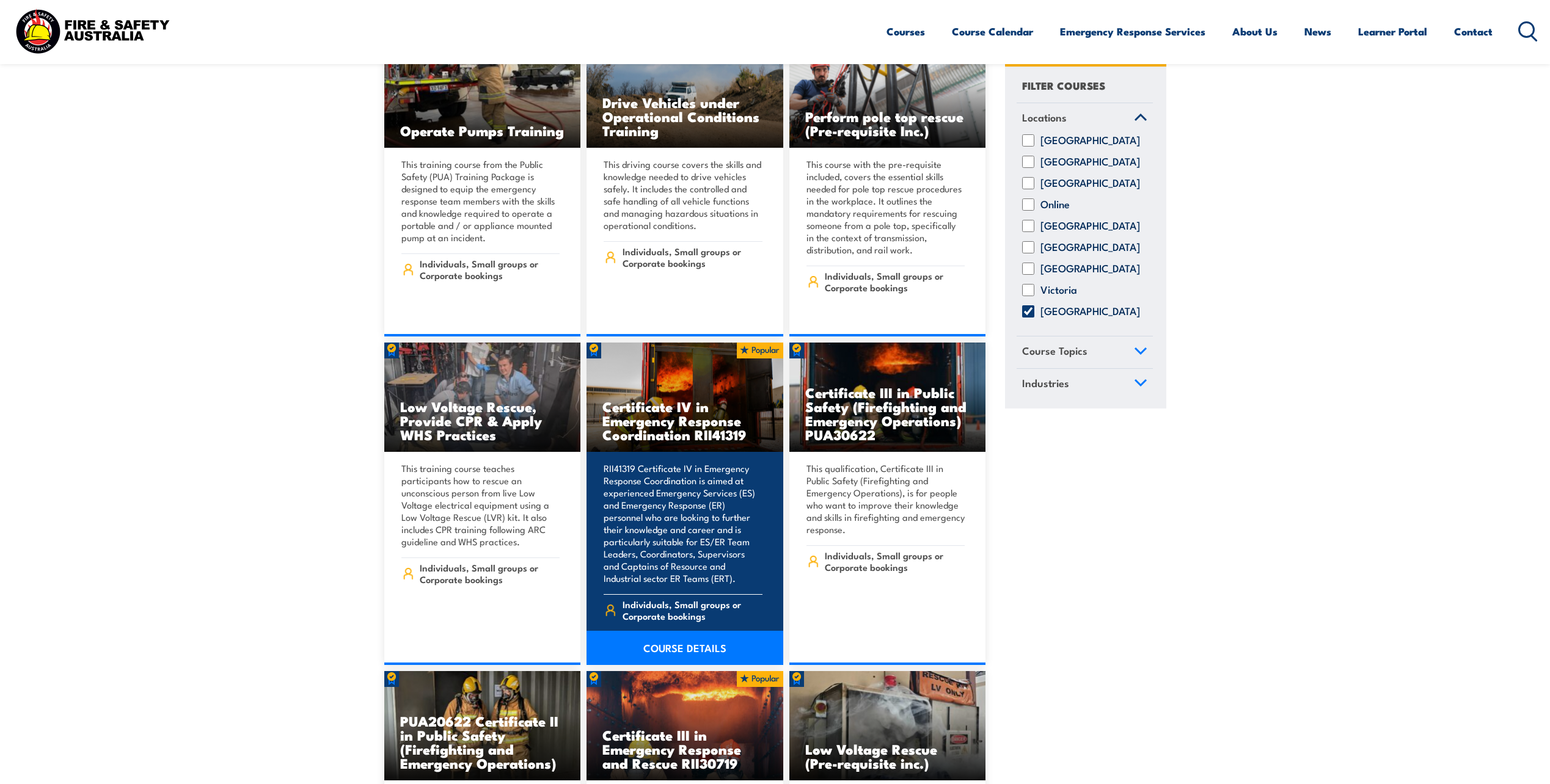
scroll to position [1344, 0]
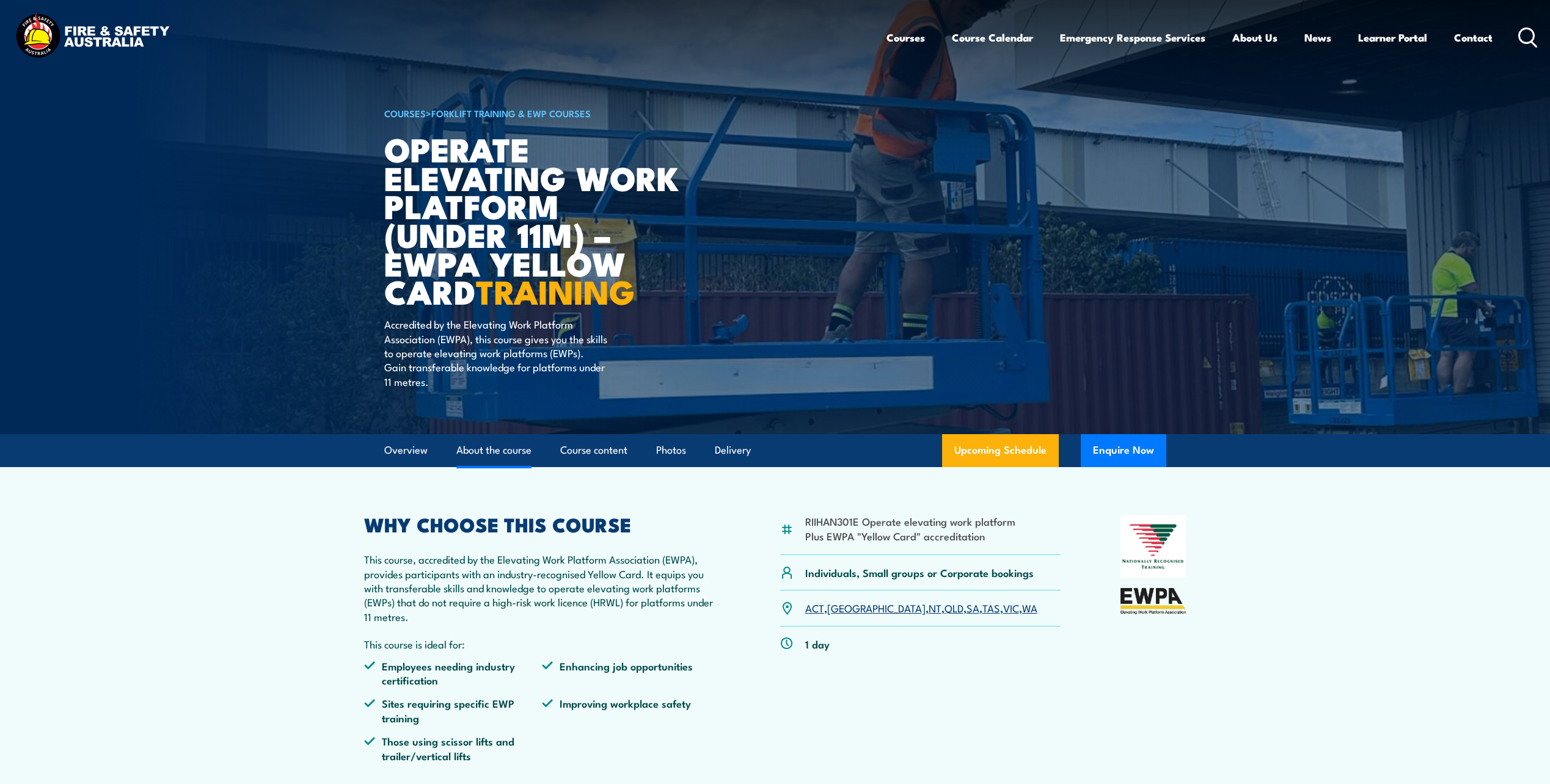
click at [500, 455] on link "About the course" at bounding box center [494, 450] width 75 height 32
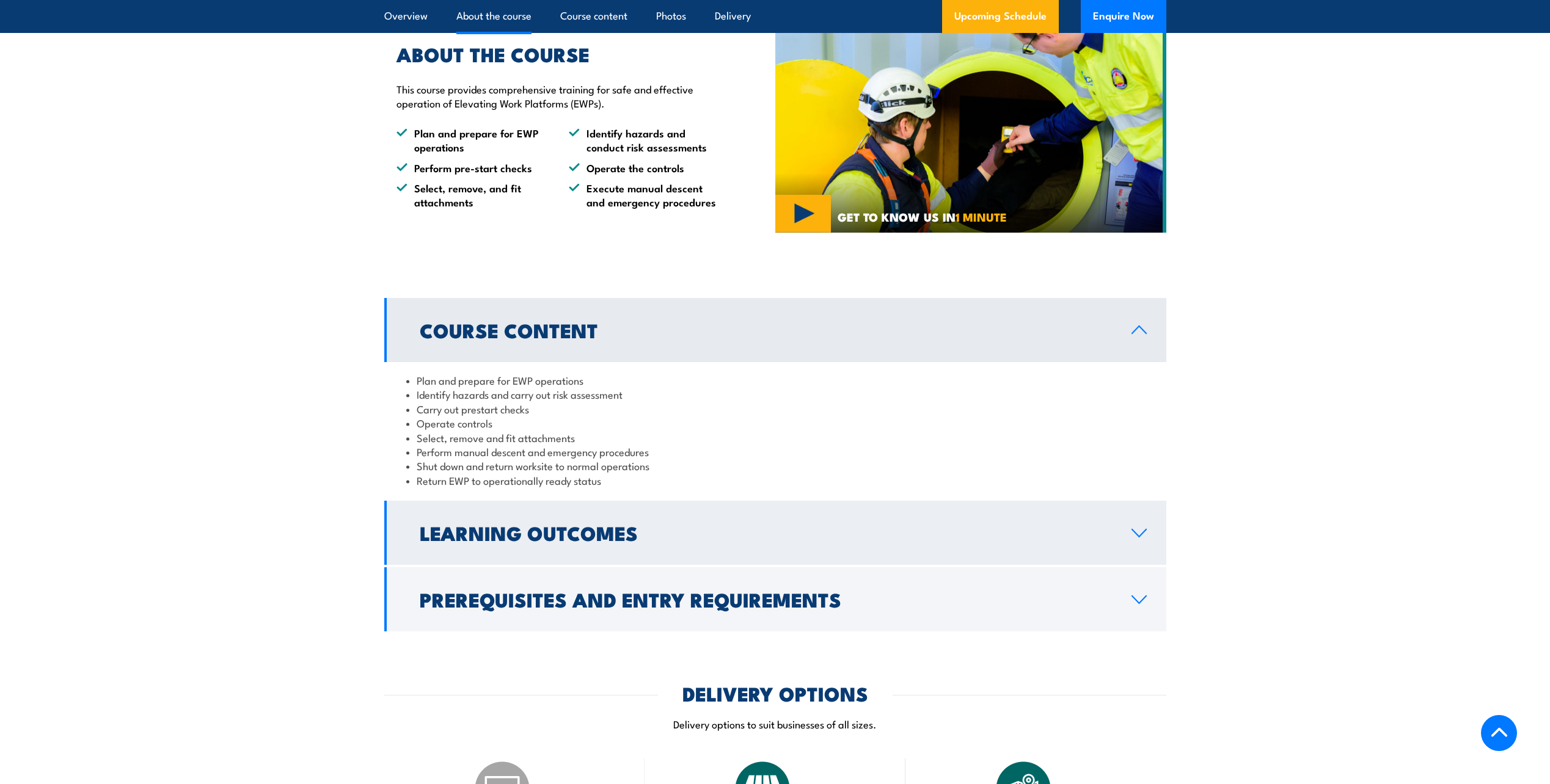
scroll to position [886, 0]
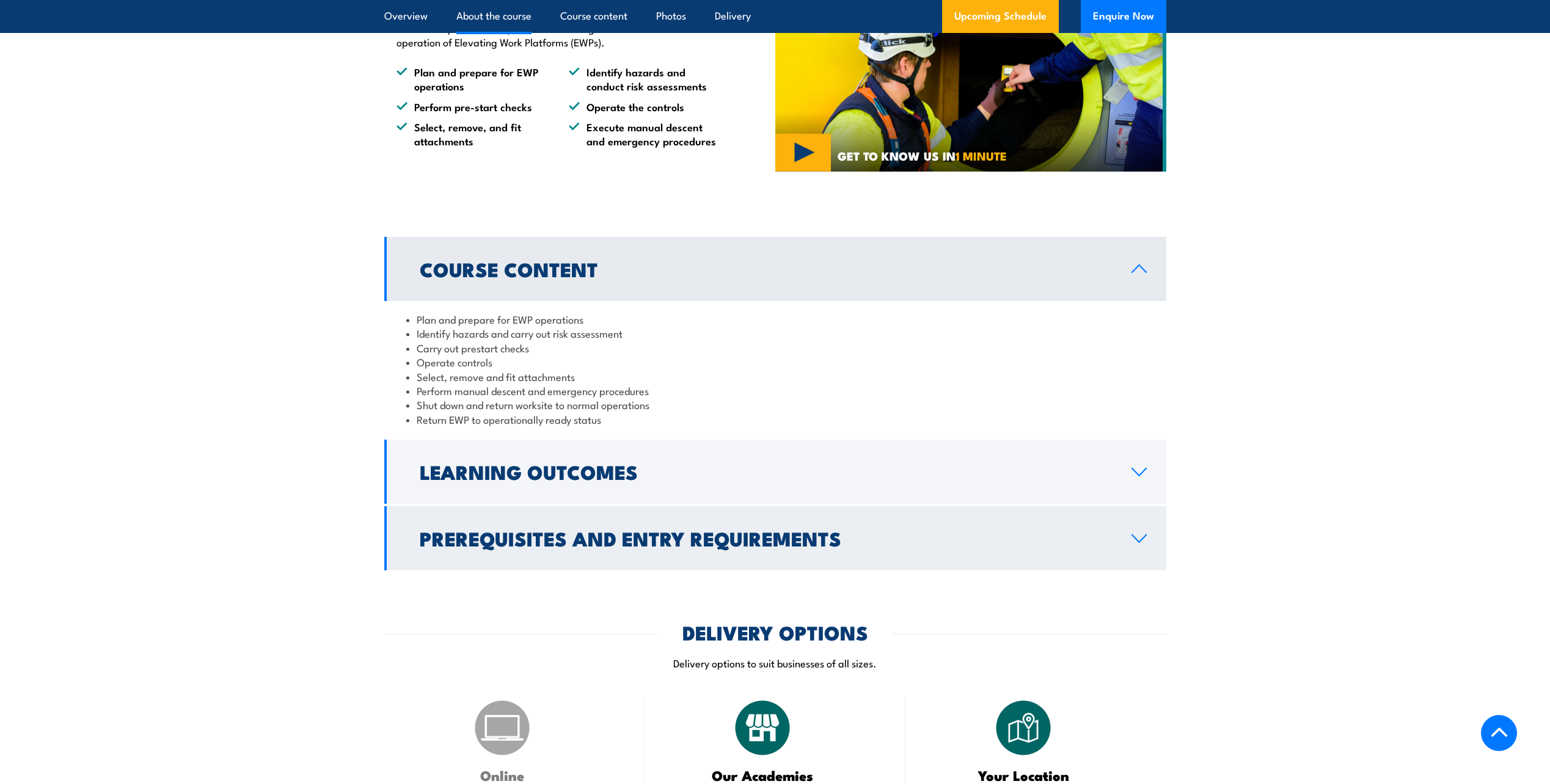
click at [808, 547] on h2 "Prerequisites and Entry Requirements" at bounding box center [766, 538] width 692 height 17
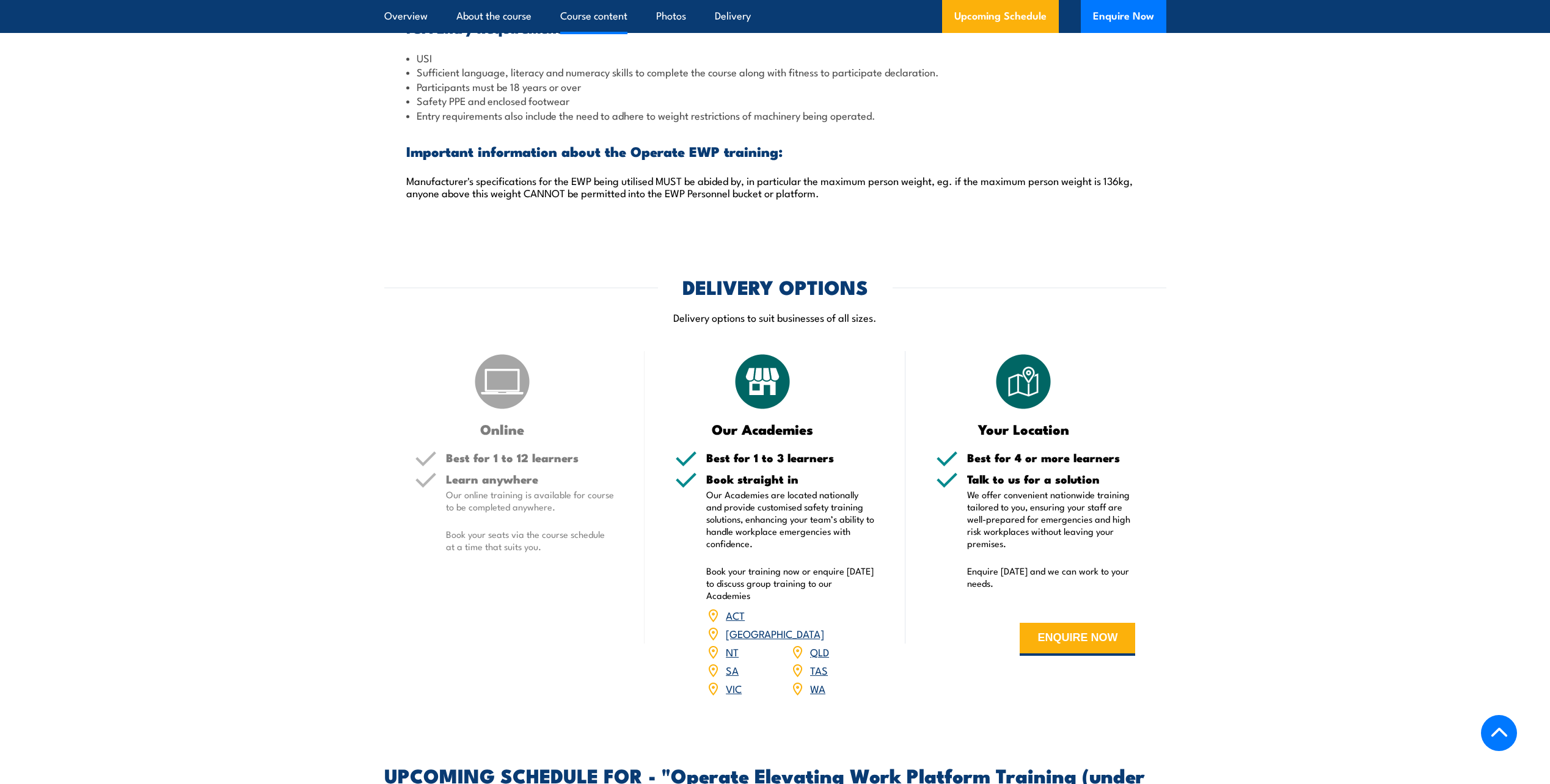
scroll to position [1435, 0]
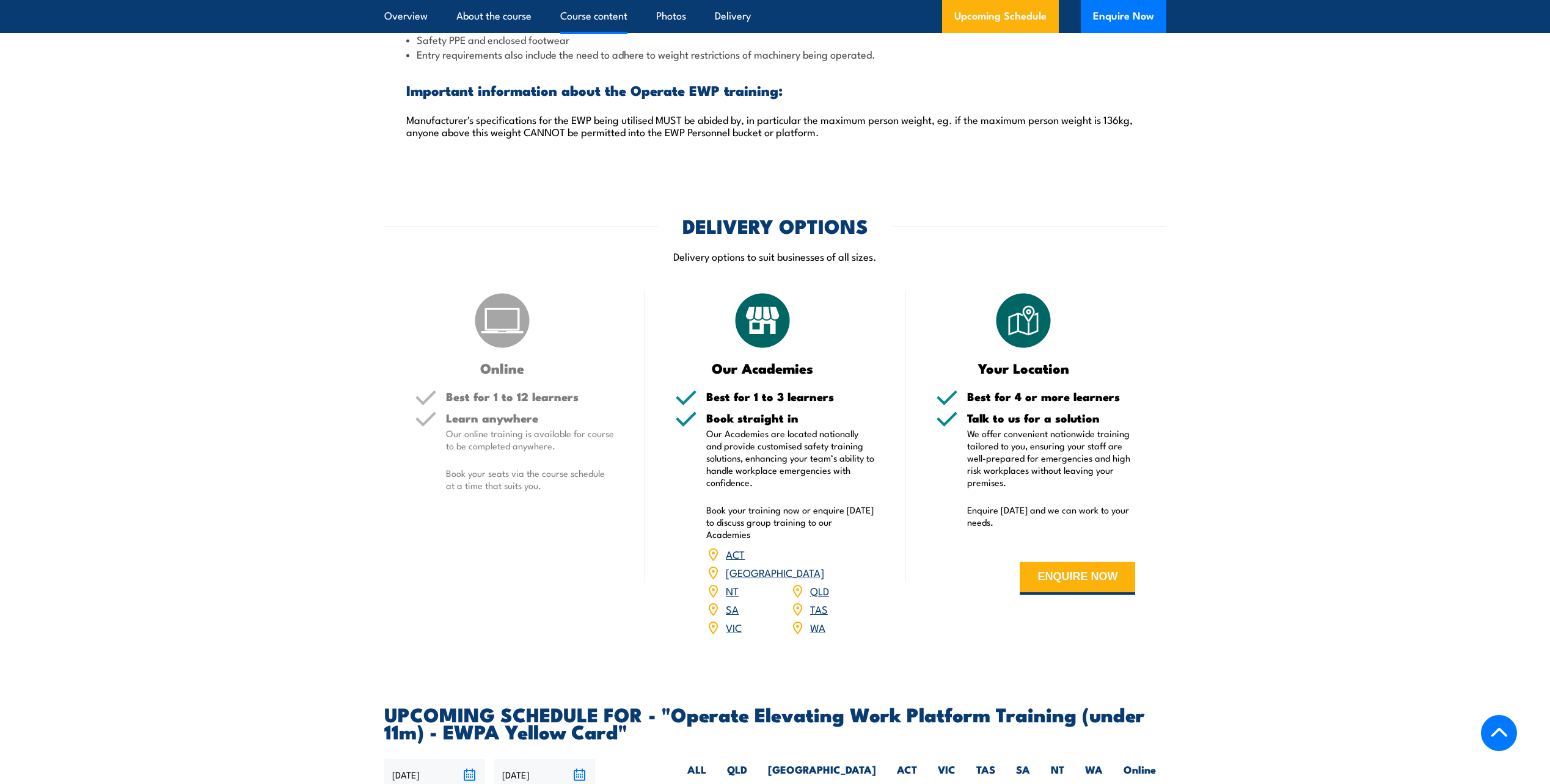
click at [818, 620] on link "WA" at bounding box center [818, 627] width 16 height 15
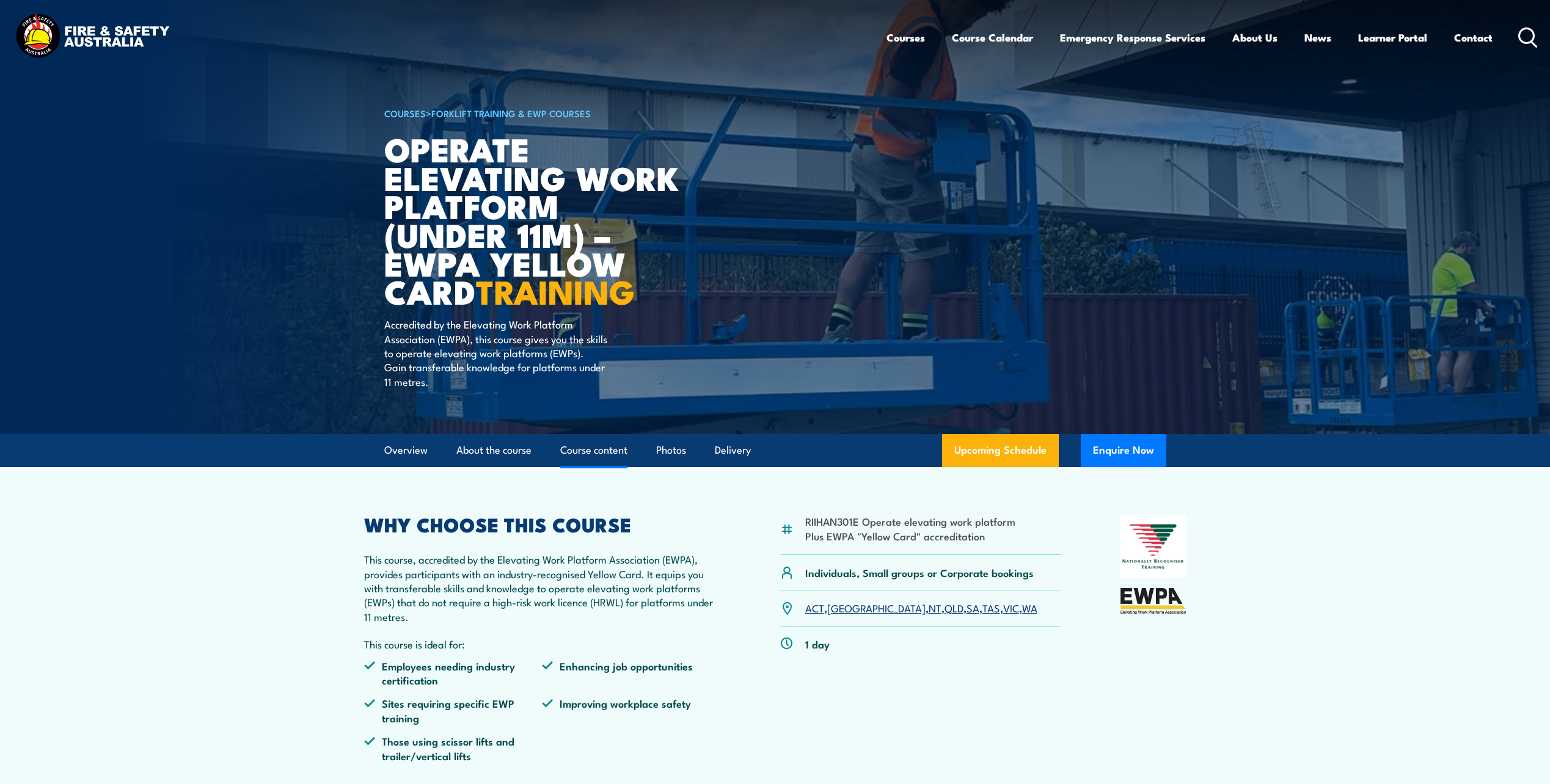
click at [575, 453] on link "Course content" at bounding box center [594, 450] width 67 height 32
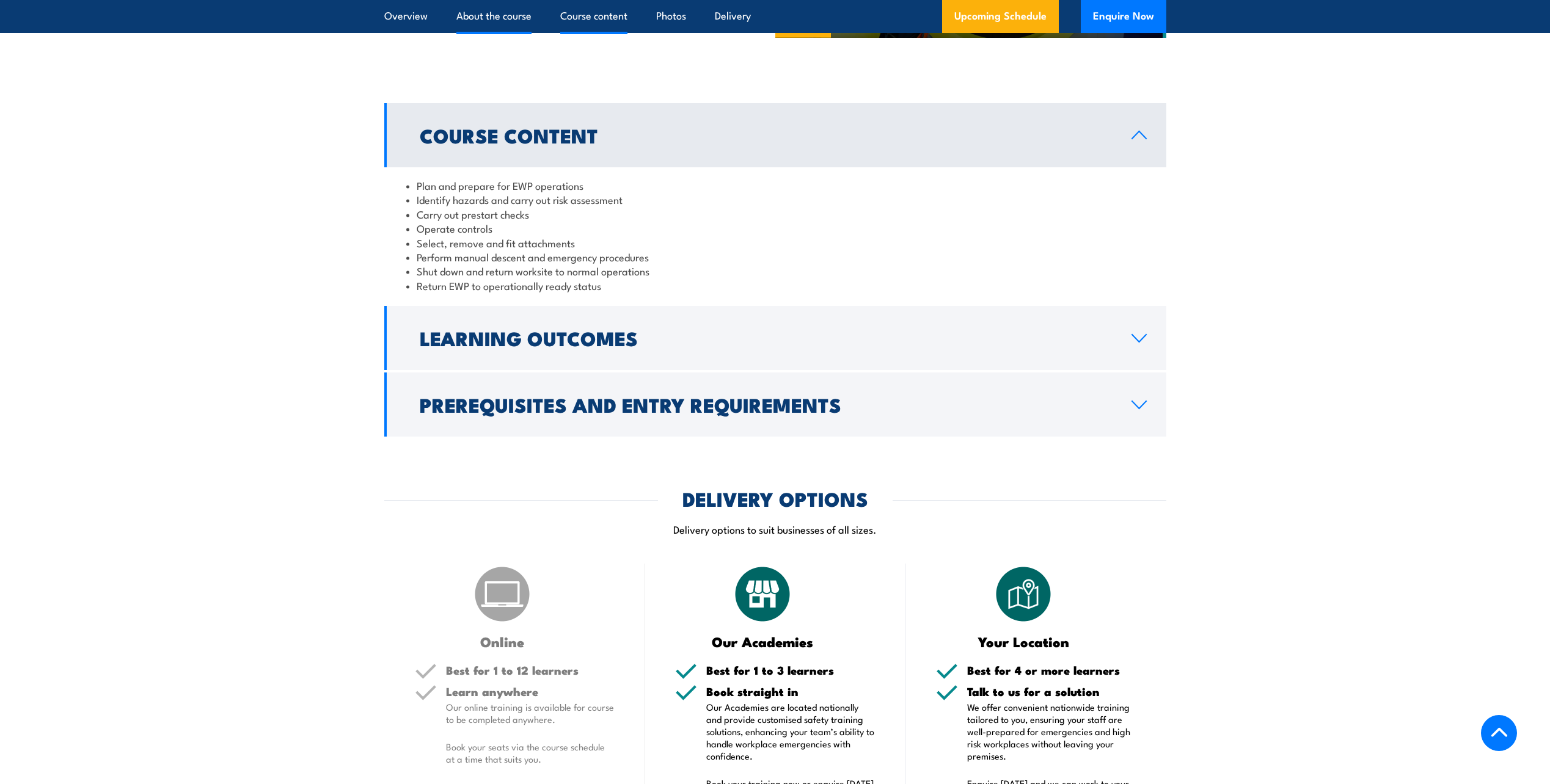
scroll to position [1047, 0]
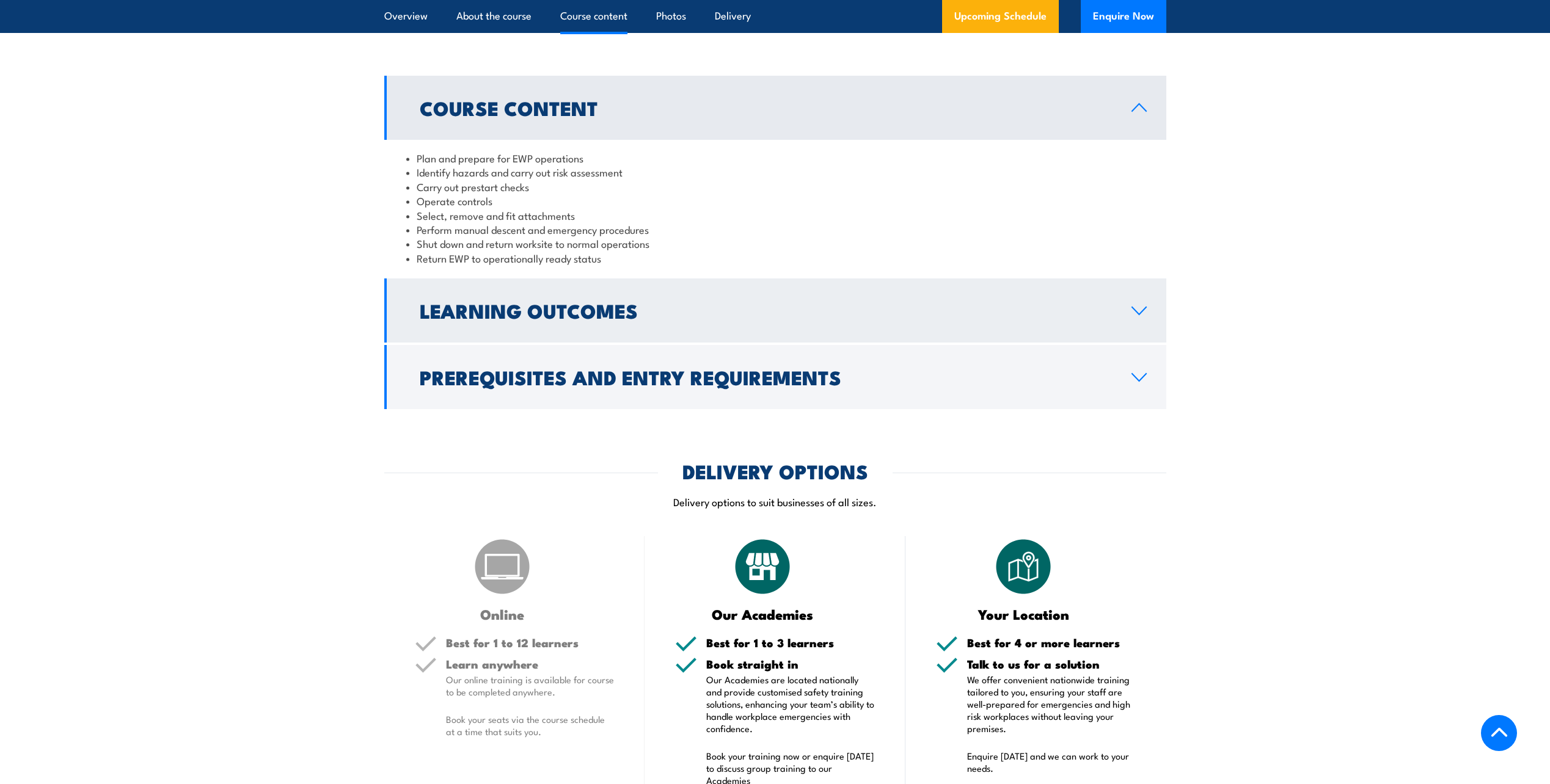
click at [601, 313] on h2 "Learning Outcomes" at bounding box center [766, 310] width 692 height 17
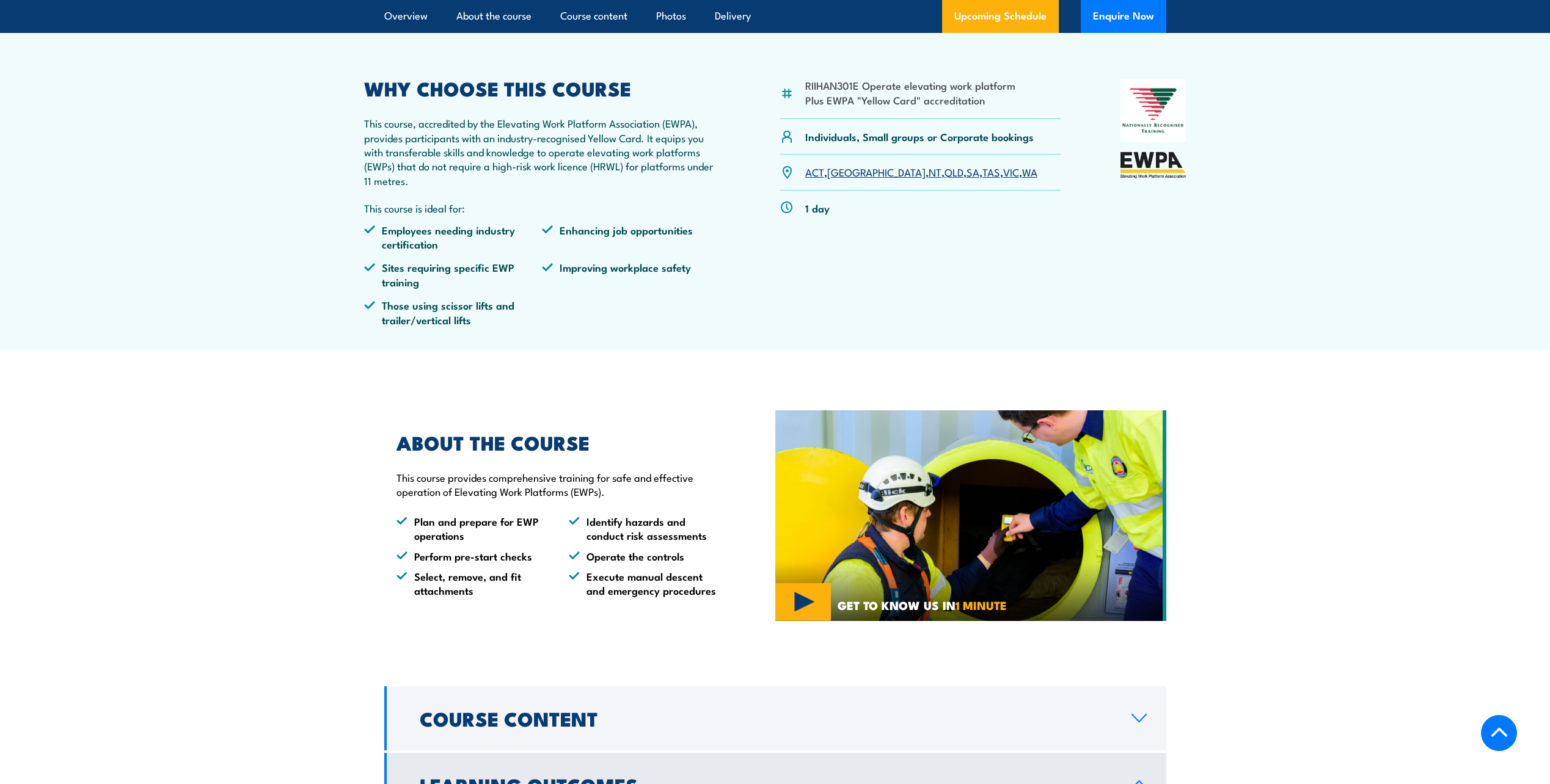
scroll to position [191, 0]
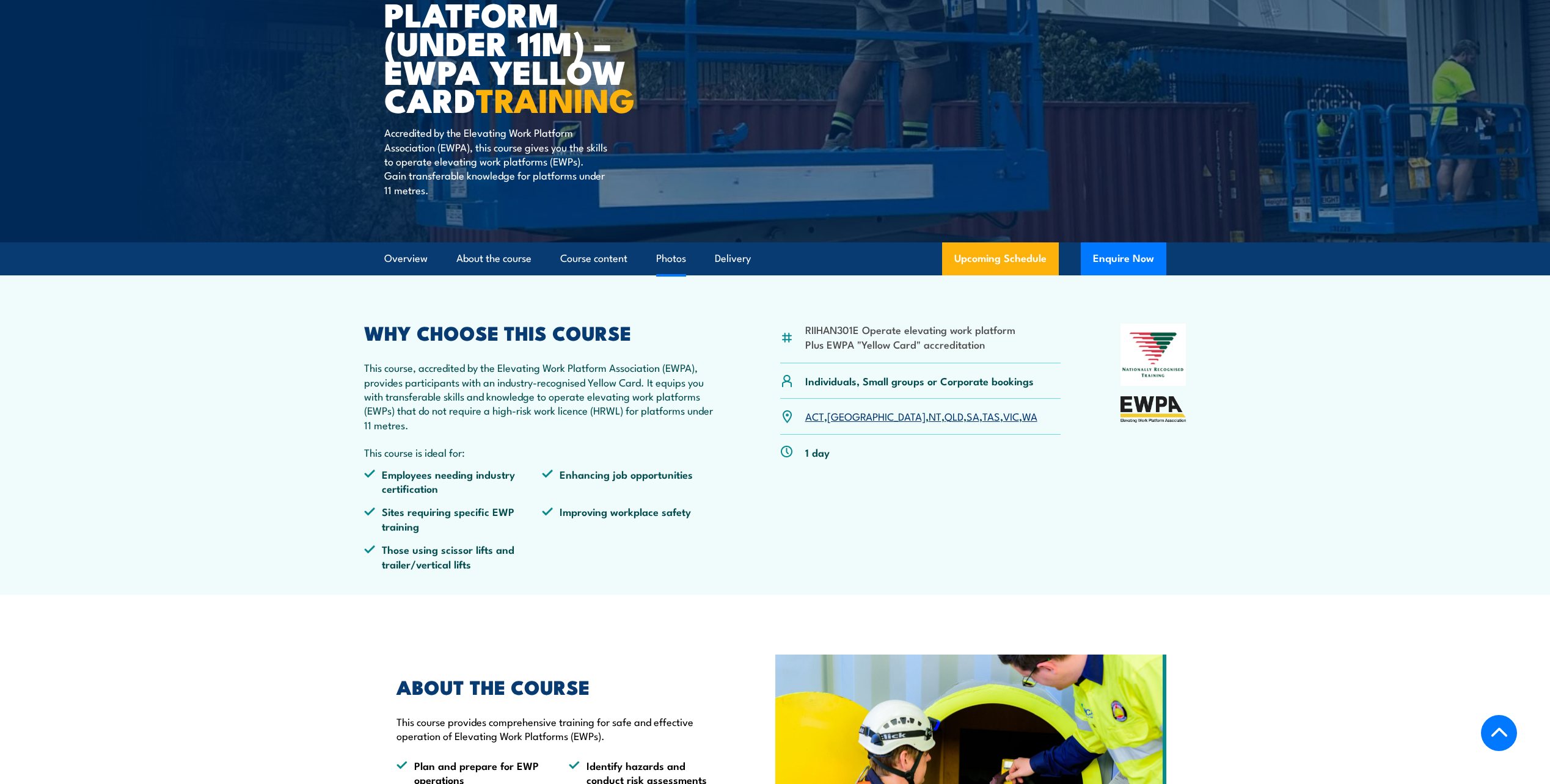
click at [670, 261] on link "Photos" at bounding box center [671, 259] width 30 height 32
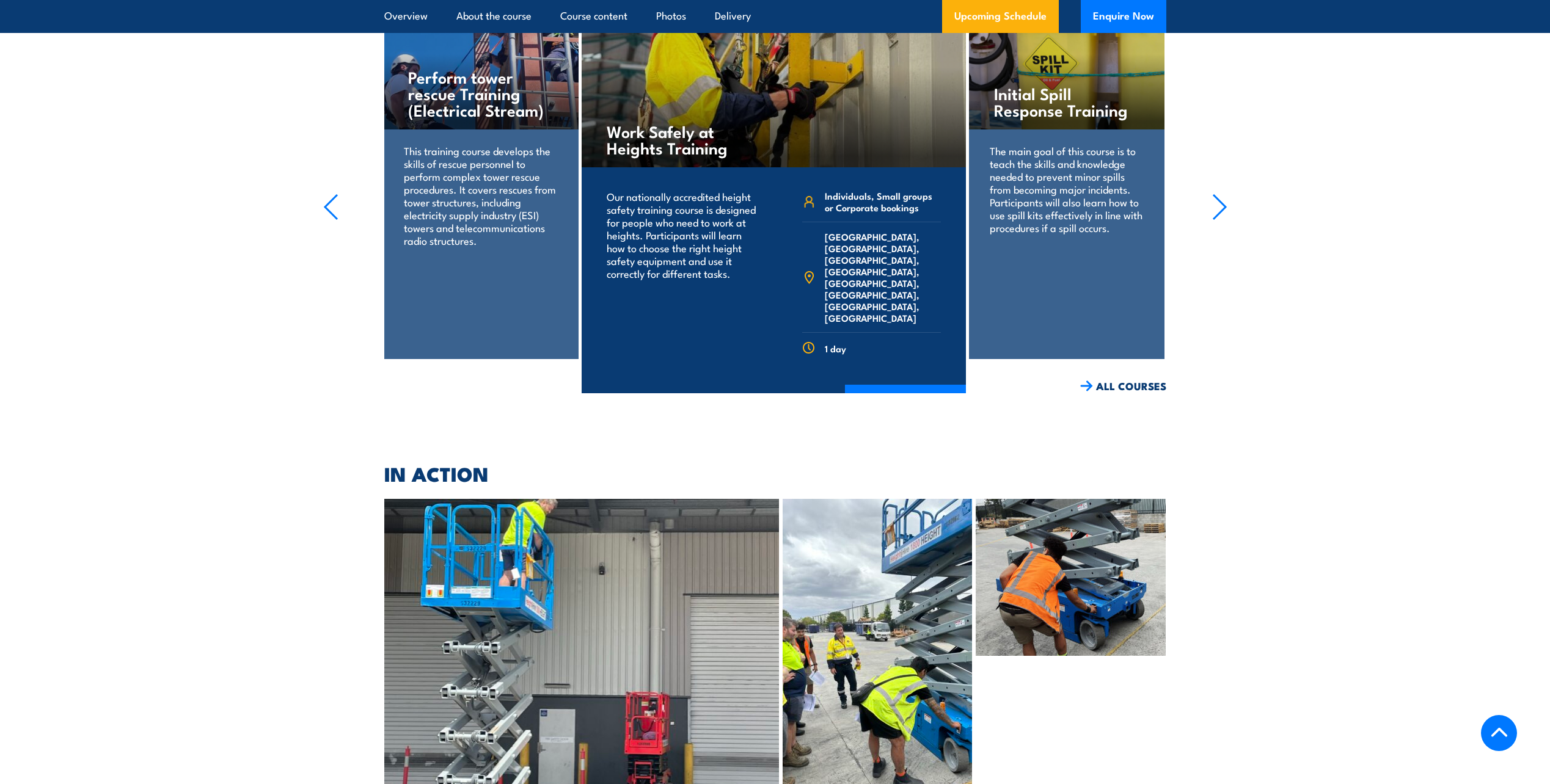
scroll to position [2724, 0]
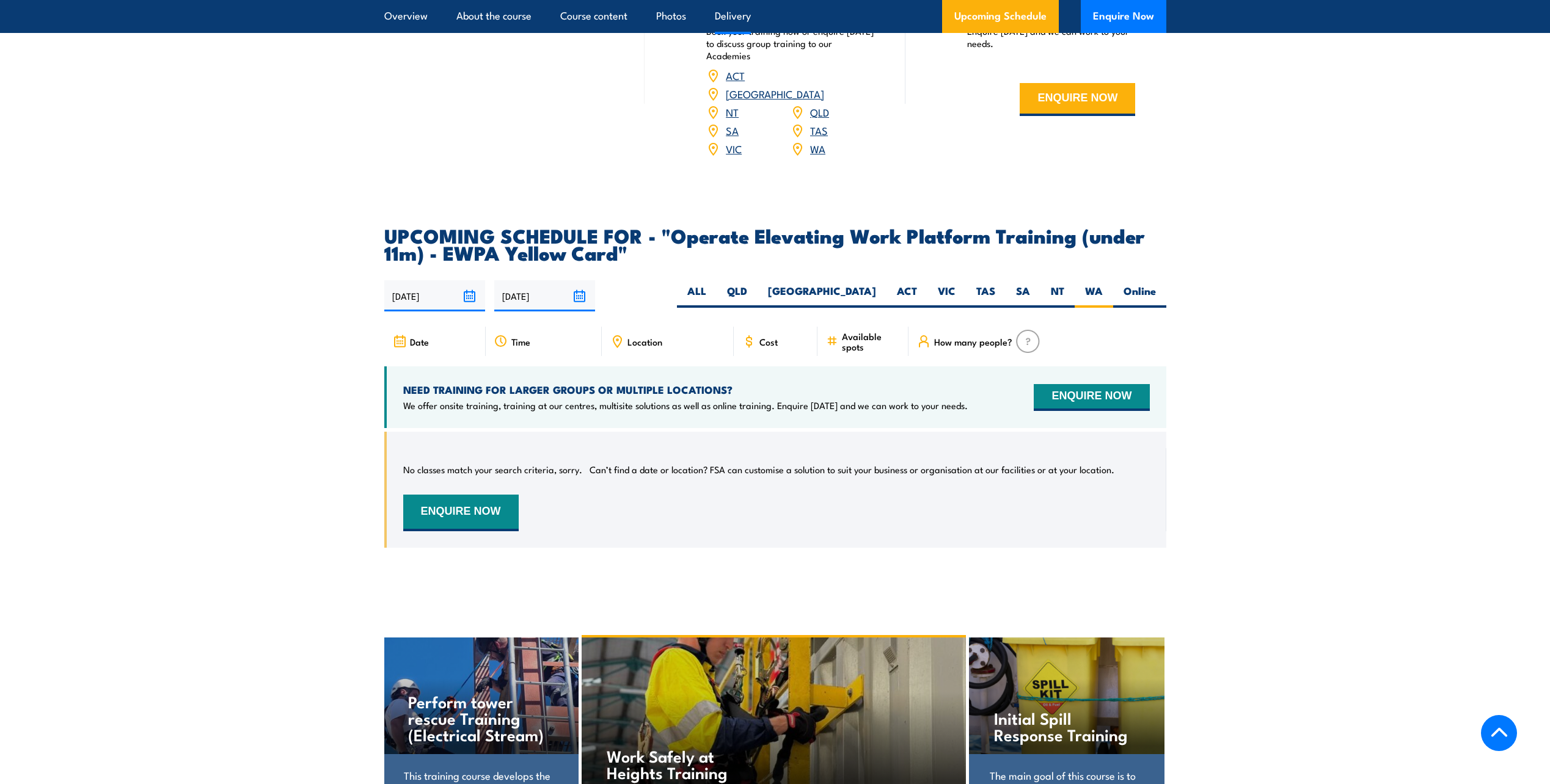
scroll to position [1545, 0]
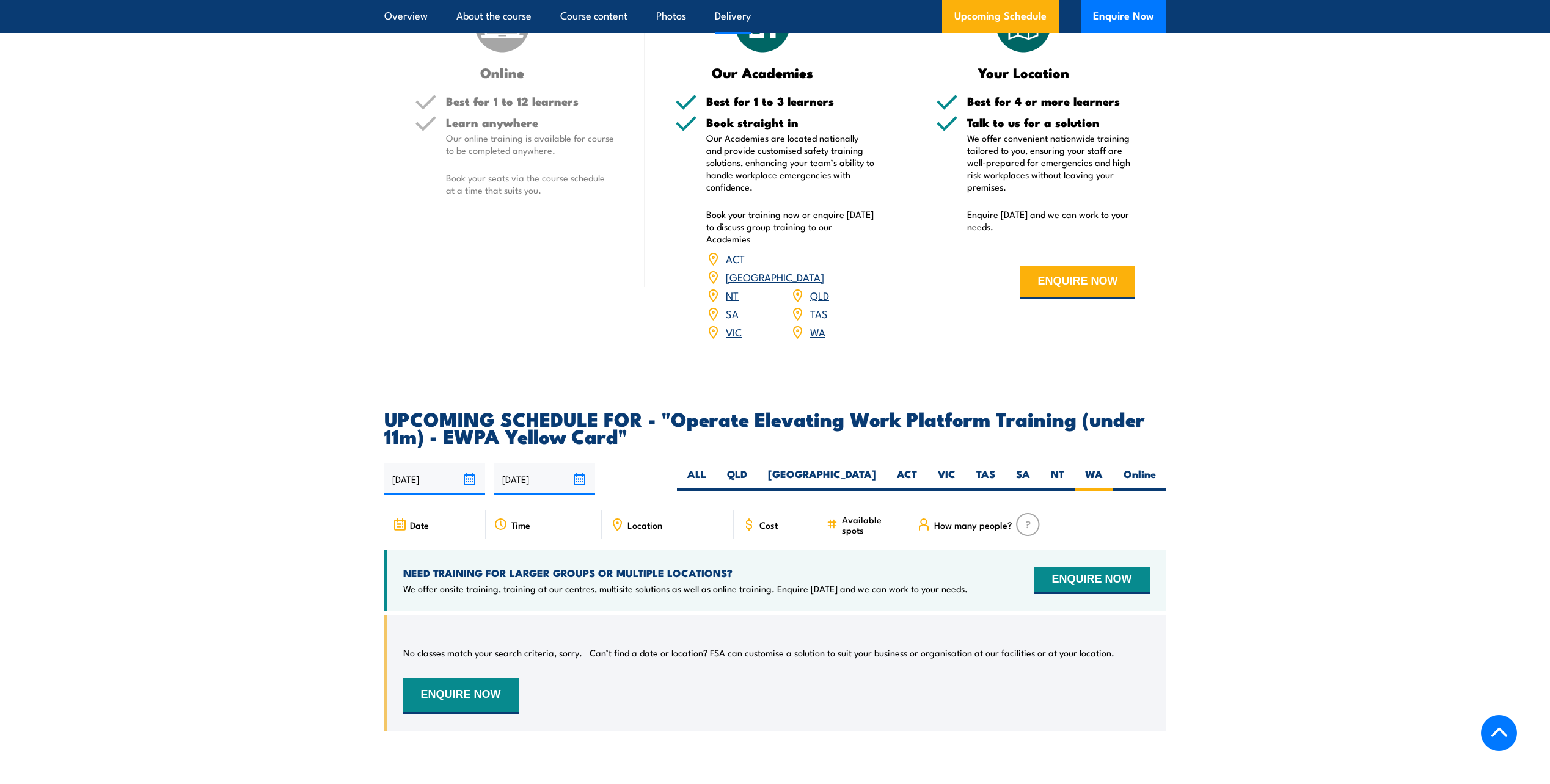
click at [823, 324] on link "WA" at bounding box center [818, 331] width 16 height 15
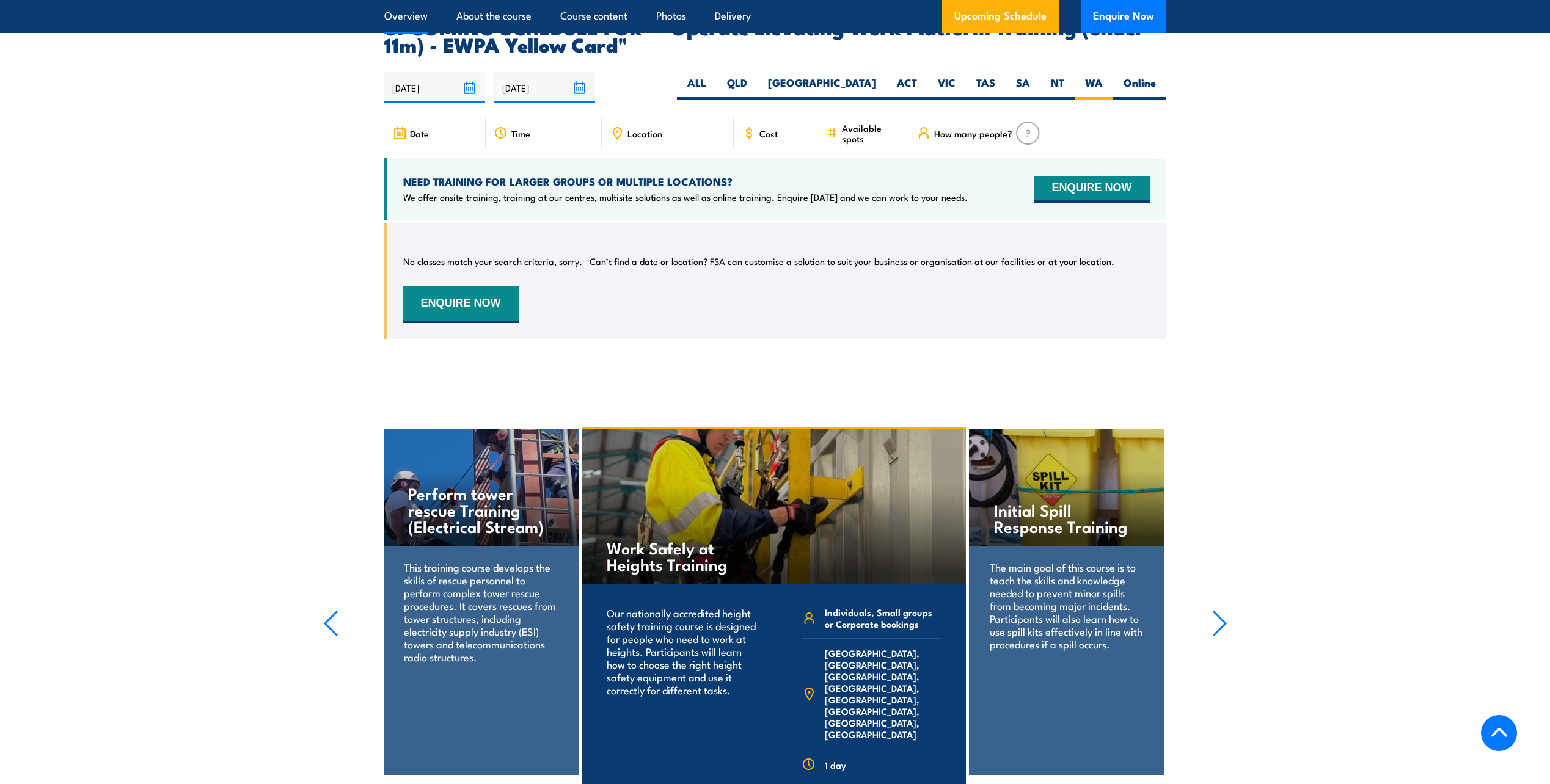
click at [426, 20] on link "Overview" at bounding box center [406, 16] width 43 height 32
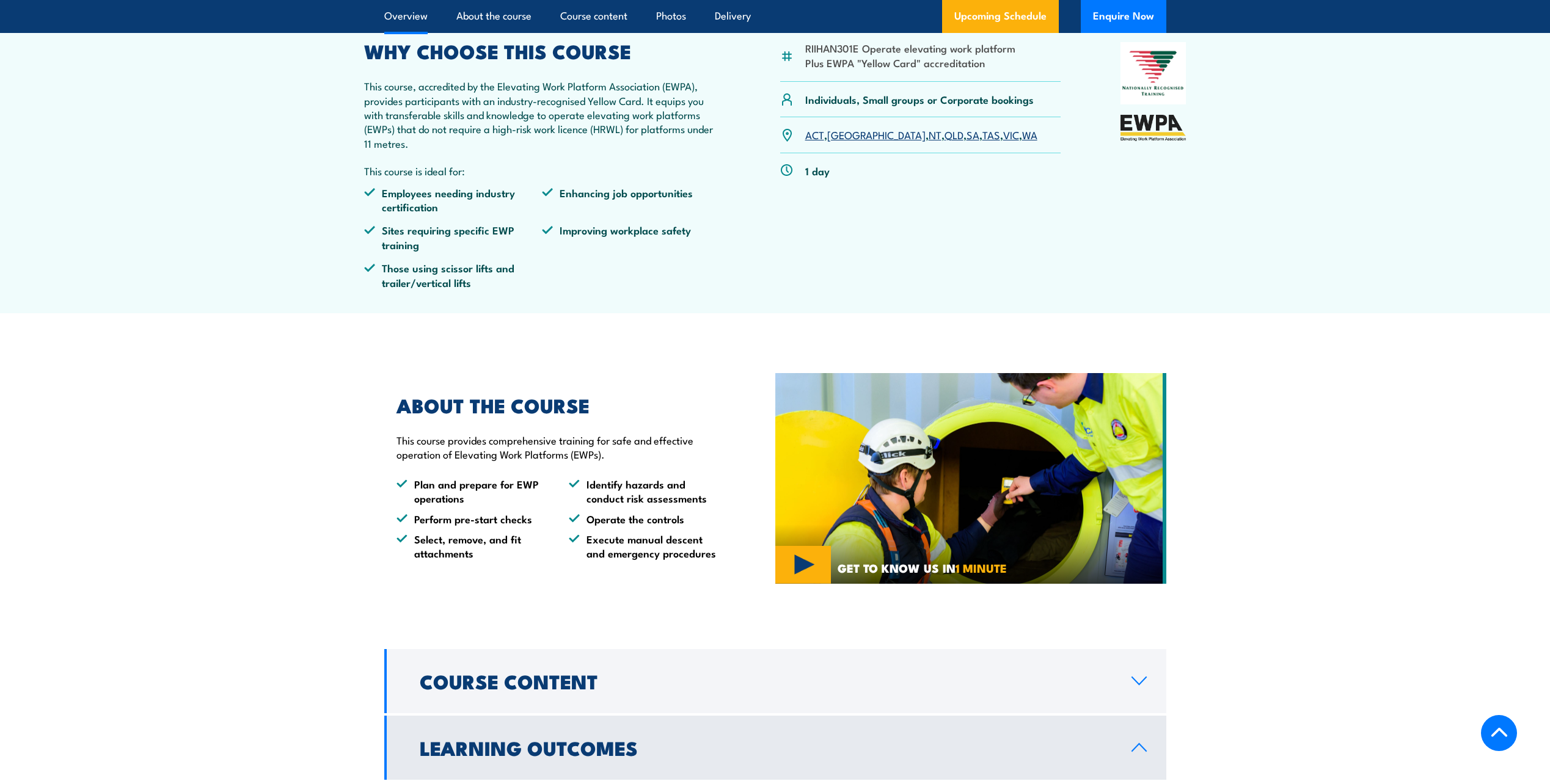
scroll to position [391, 0]
